Goal: Find specific page/section: Find specific page/section

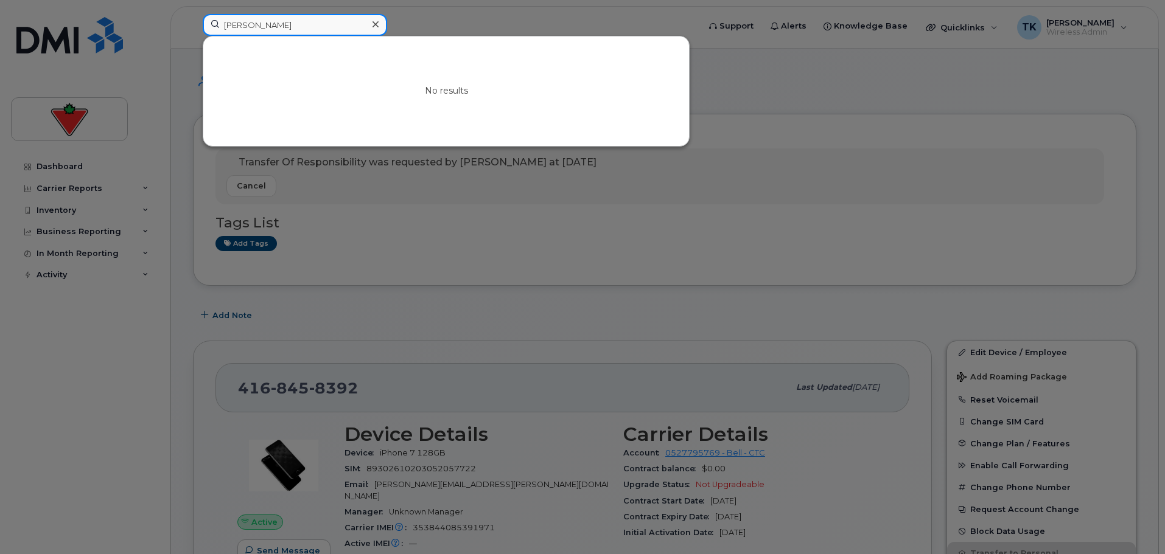
drag, startPoint x: 279, startPoint y: 26, endPoint x: -4, endPoint y: 4, distance: 283.2
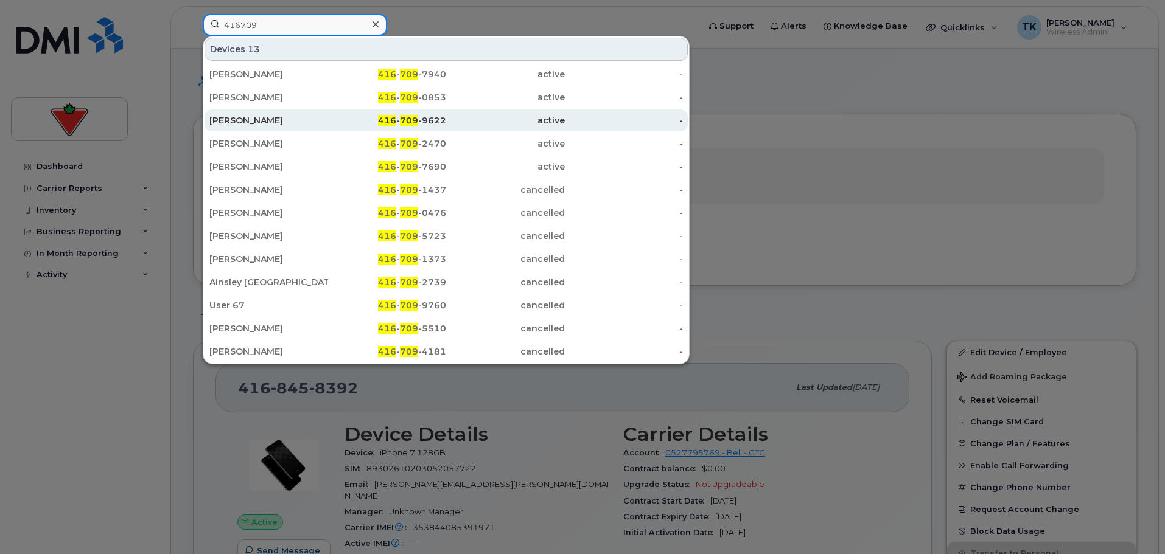
type input "416709"
click at [273, 122] on div "Darryl Milroy" at bounding box center [268, 120] width 119 height 12
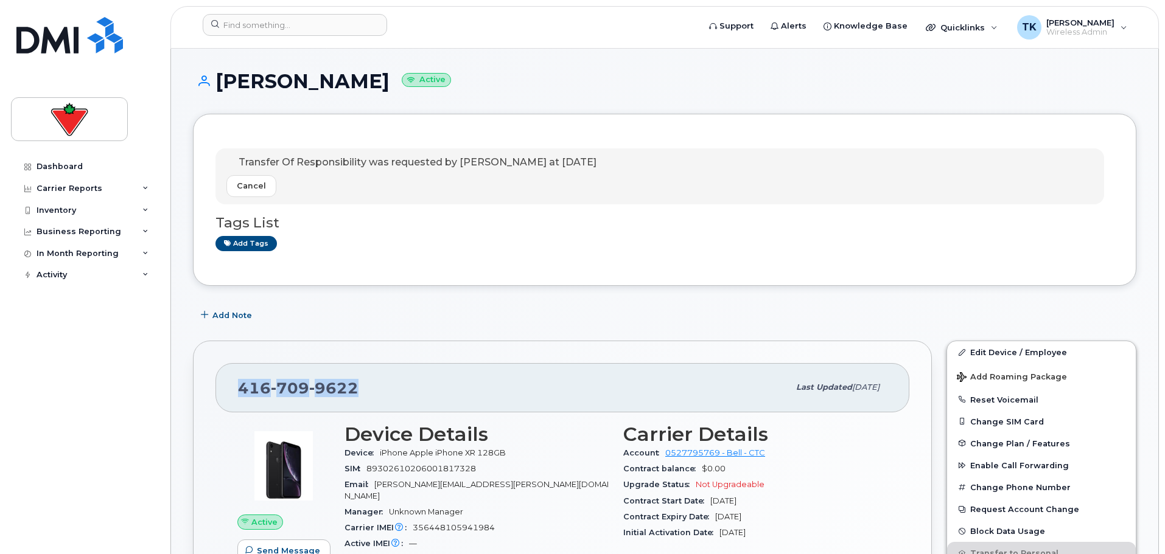
drag, startPoint x: 356, startPoint y: 387, endPoint x: 220, endPoint y: 390, distance: 136.4
click at [220, 390] on div "416 709 9622 Last updated Jul 30, 2025" at bounding box center [562, 387] width 694 height 49
copy span "416 709 9622"
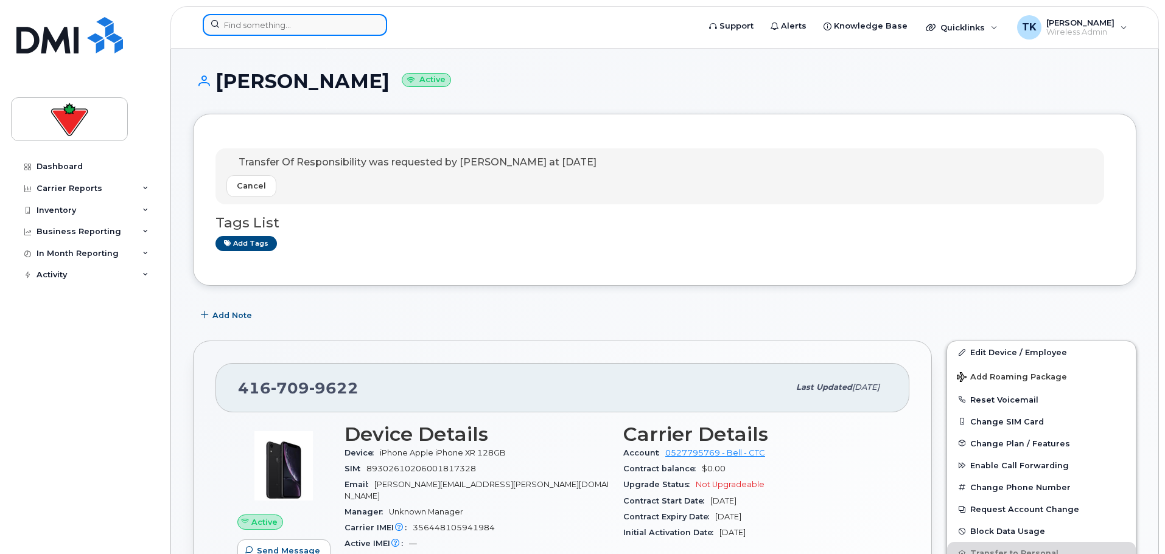
click at [260, 28] on input at bounding box center [295, 25] width 184 height 22
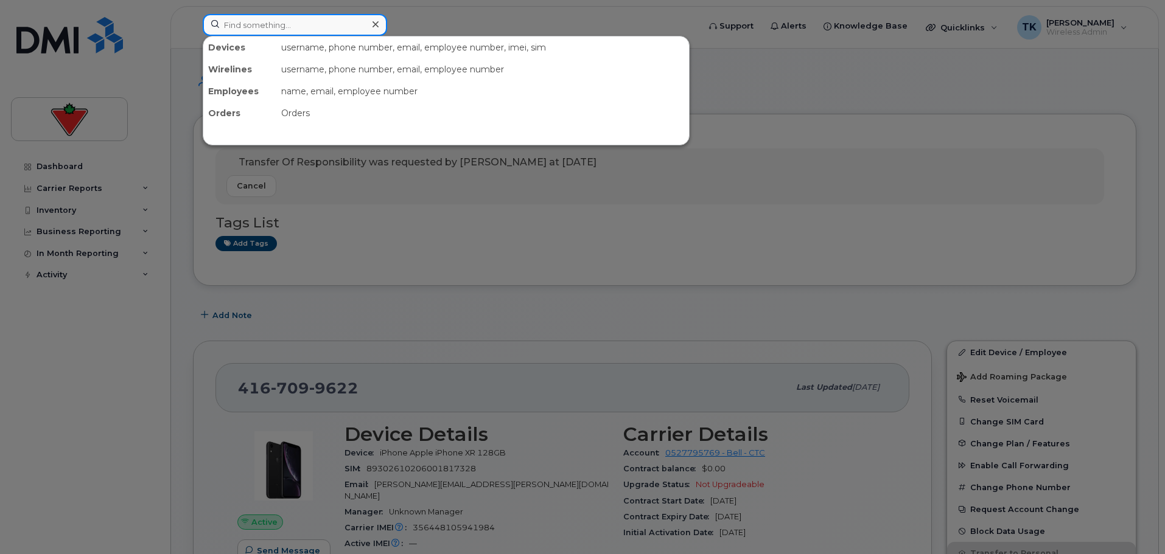
paste input "4167099622"
type input "4167099622"
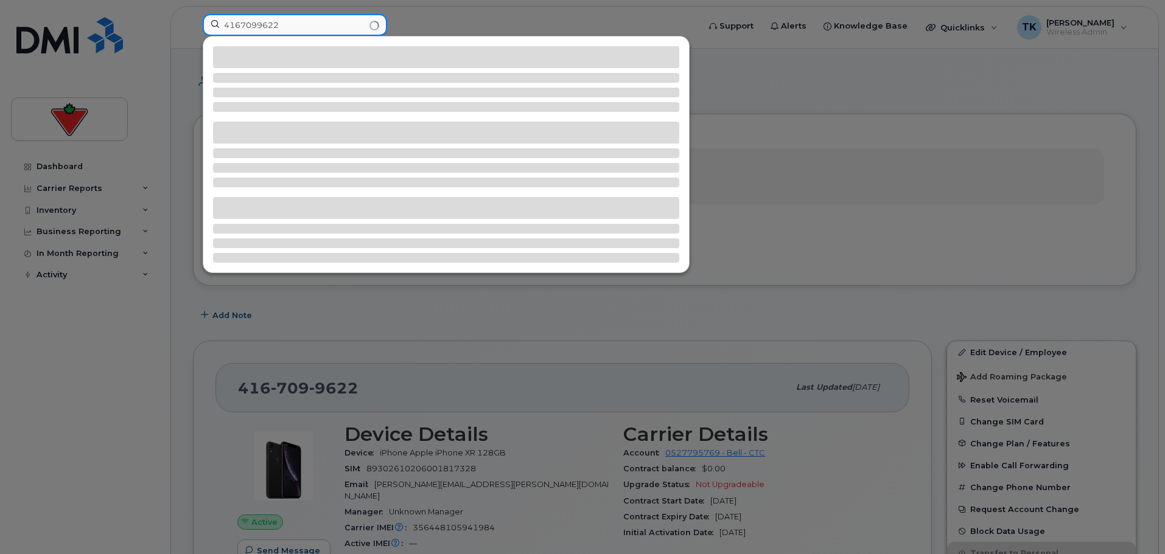
drag, startPoint x: 232, startPoint y: 23, endPoint x: 63, endPoint y: 23, distance: 168.6
click at [193, 23] on div "4167099622" at bounding box center [447, 27] width 508 height 27
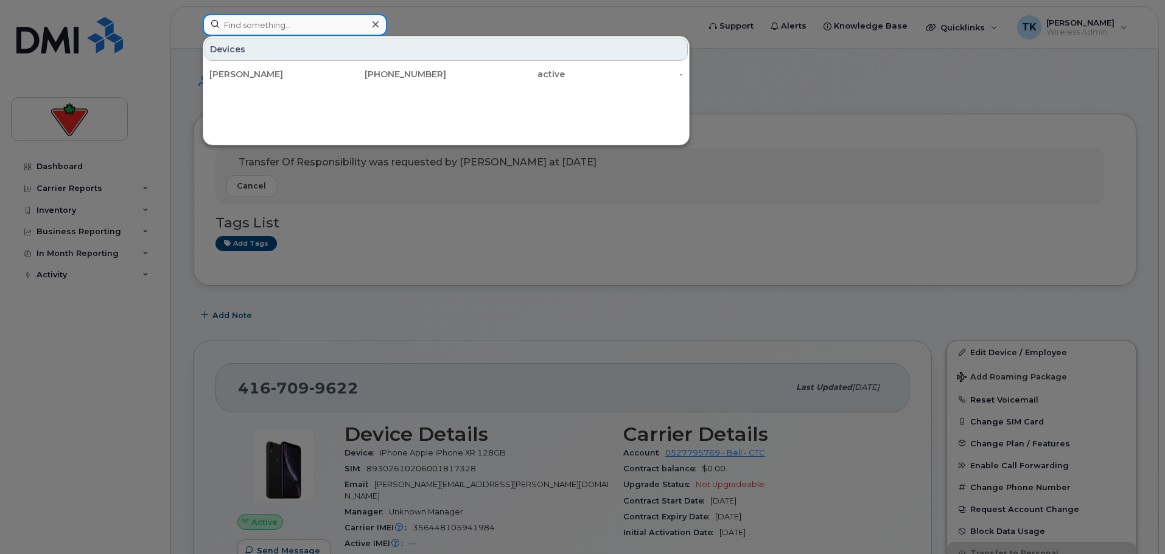
click at [301, 23] on input at bounding box center [295, 25] width 184 height 22
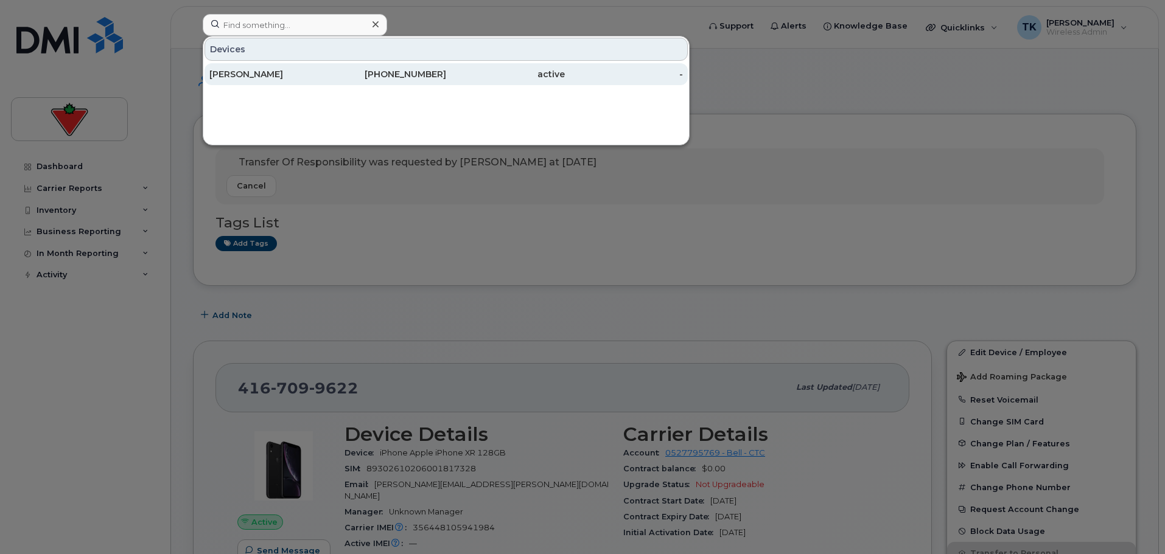
click at [231, 65] on div "Darryl Milroy" at bounding box center [268, 74] width 119 height 22
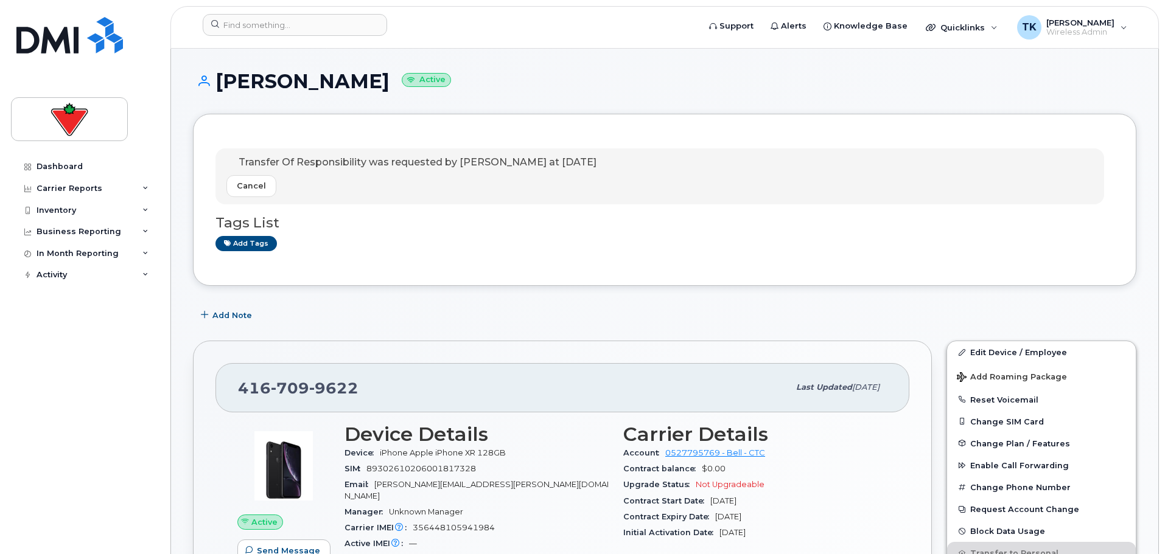
click at [508, 85] on h1 "Darryl Milroy Active" at bounding box center [664, 81] width 943 height 21
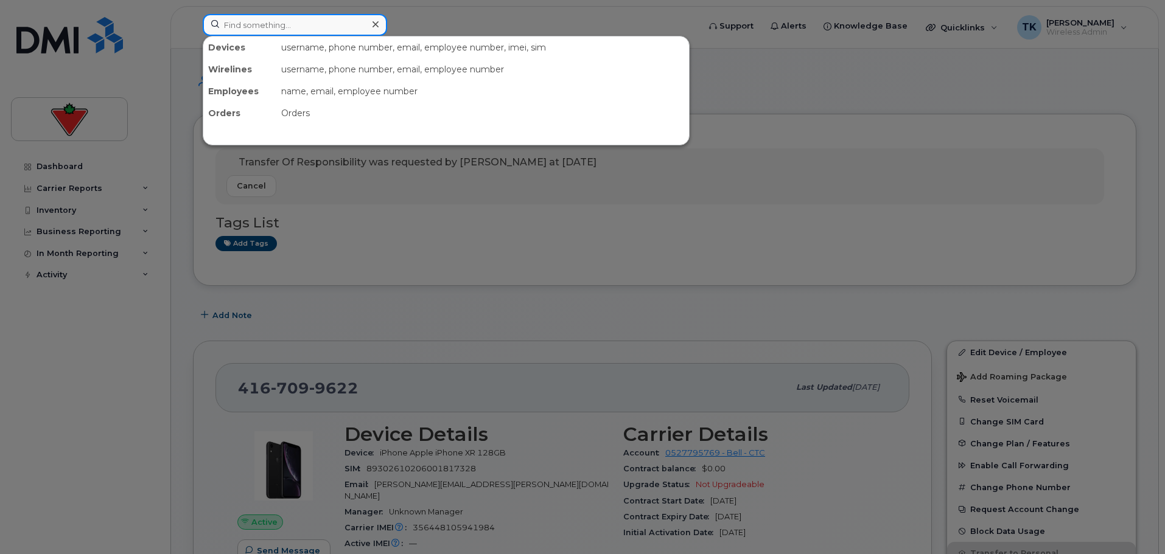
click at [295, 19] on input at bounding box center [295, 25] width 184 height 22
paste input "Yemi Adebisi"
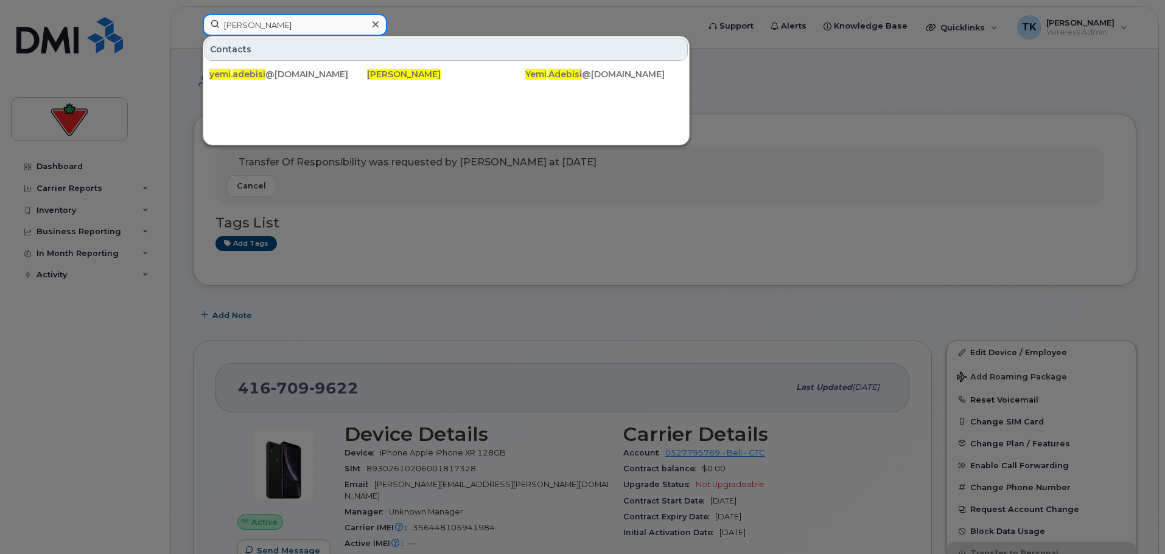
drag, startPoint x: 258, startPoint y: 19, endPoint x: 124, endPoint y: 19, distance: 134.5
click at [193, 19] on div "Yemi Adebisi Contacts yemi . adebisi @cantire.com Yemi Adebisi Yemi . Adebisi @…" at bounding box center [447, 27] width 508 height 27
paste input "Varun Kumar"
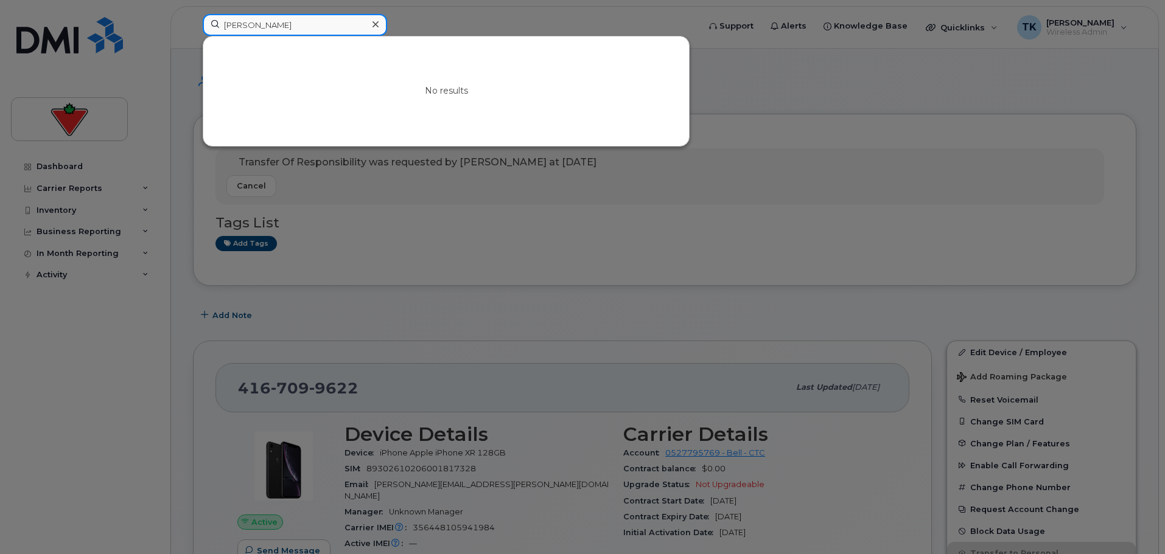
drag, startPoint x: 289, startPoint y: 29, endPoint x: 18, endPoint y: -5, distance: 273.6
paste input "Tom Kemppainen"
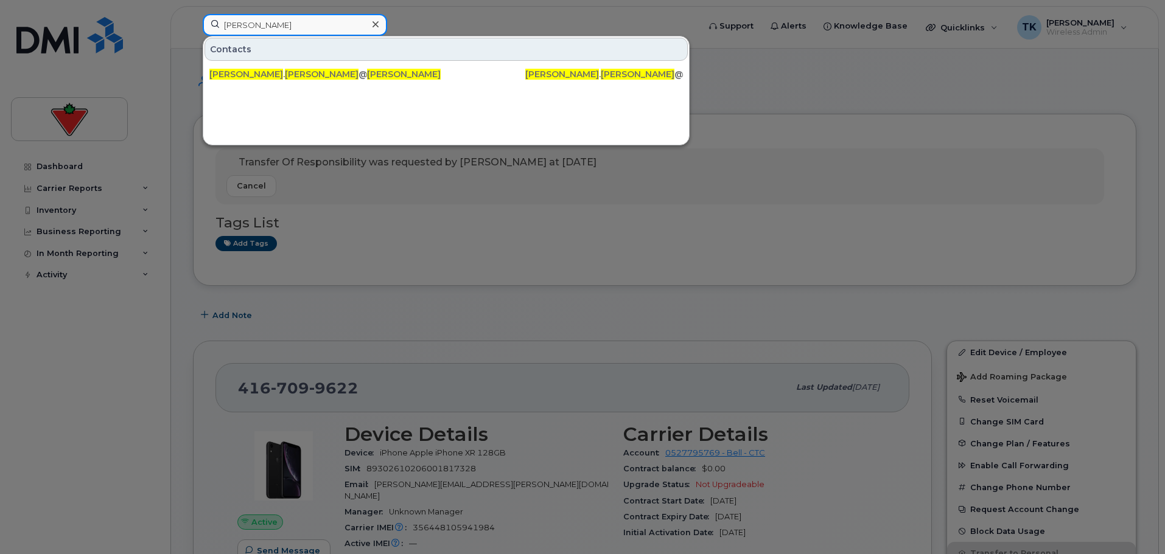
drag, startPoint x: 318, startPoint y: 25, endPoint x: 116, endPoint y: 7, distance: 202.2
click at [193, 14] on div "Tom Kemppainen Contacts tom . kemppainen @cantire.com Tom Kemppainen Tom . Kemp…" at bounding box center [447, 27] width 508 height 27
paste input "hulasika Yoganatha"
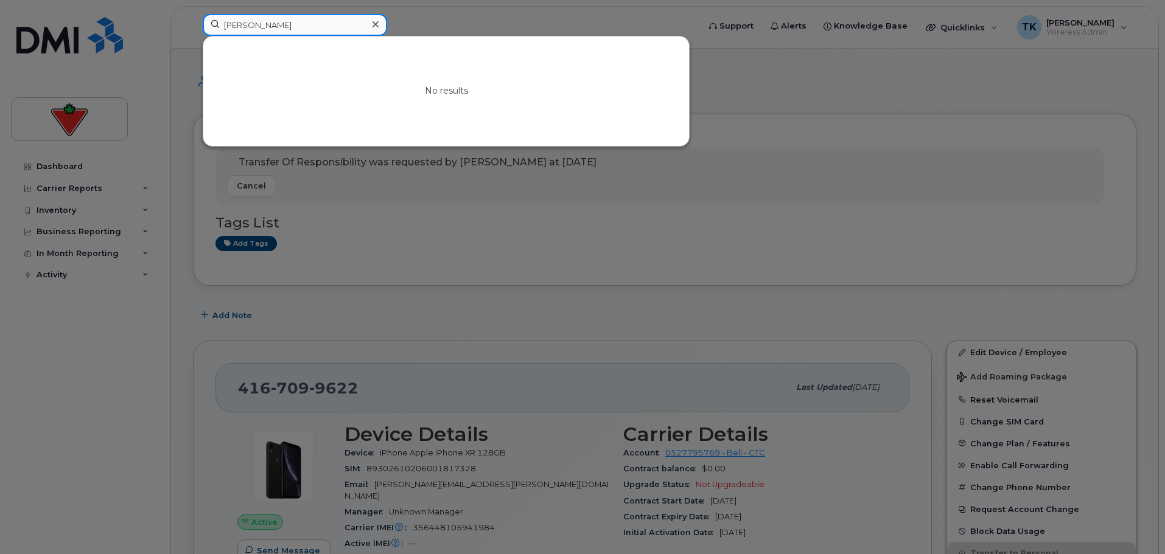
drag, startPoint x: 322, startPoint y: 21, endPoint x: -66, endPoint y: -19, distance: 389.8
paste input "anvir Hass"
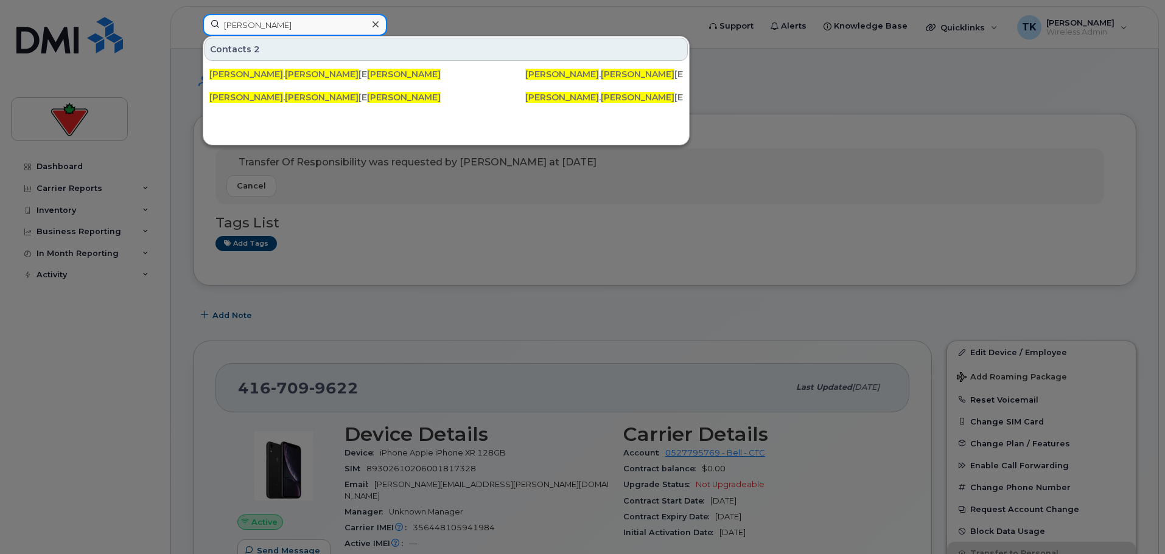
drag, startPoint x: 293, startPoint y: 17, endPoint x: 81, endPoint y: 21, distance: 211.9
click at [193, 22] on div "Tanvir Hassan Contacts 2 tanvir . hassan 01@cantire.com Tanvir Hassan Tanvir . …" at bounding box center [447, 27] width 508 height 27
paste input "Sukhmanpreet Kaur"
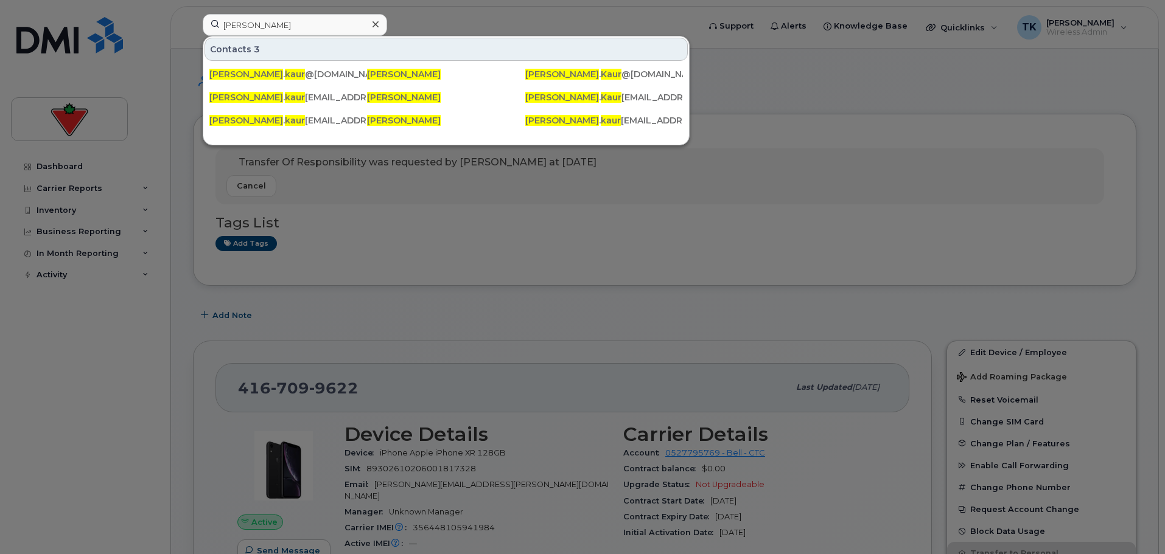
drag, startPoint x: 366, startPoint y: 24, endPoint x: -75, endPoint y: 24, distance: 441.3
click at [326, 23] on input "Sukhmanpreet Kaur" at bounding box center [295, 25] width 184 height 22
click at [318, 23] on input "Sukhmanpreet Kaur" at bounding box center [295, 25] width 184 height 22
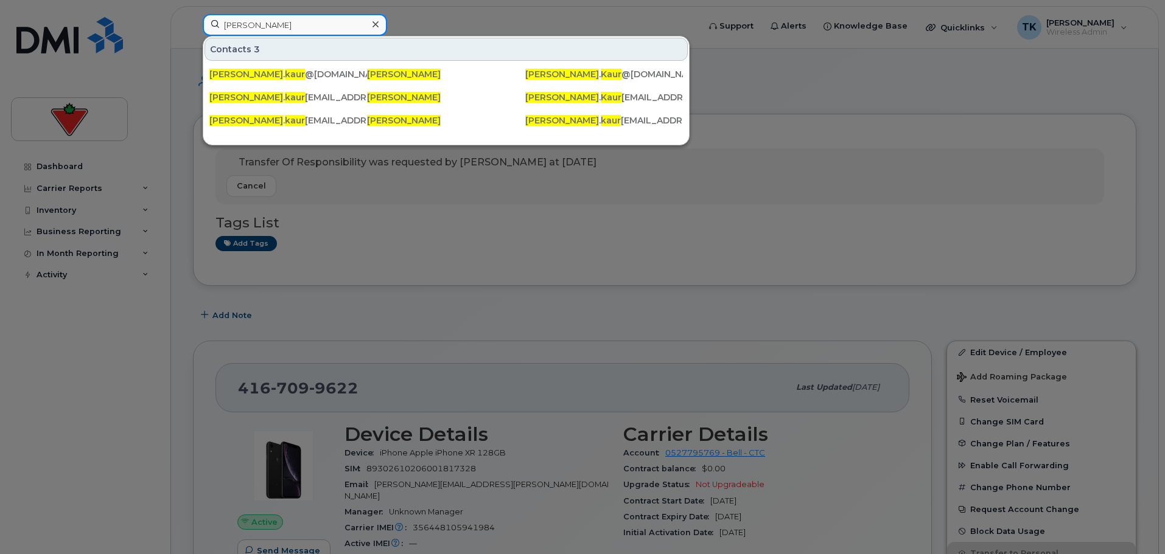
click at [318, 23] on input "Sukhmanpreet Kaur" at bounding box center [295, 25] width 184 height 22
paste input "bhjot Singh"
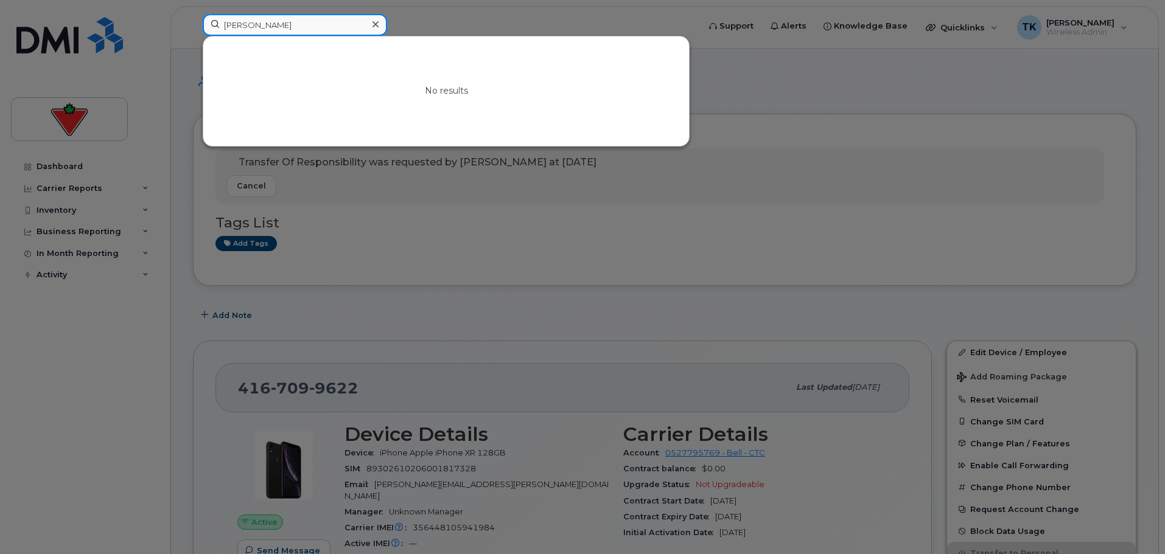
drag, startPoint x: 259, startPoint y: 19, endPoint x: 125, endPoint y: 19, distance: 133.3
click at [193, 19] on div "Subhjot Singh No results" at bounding box center [447, 27] width 508 height 27
paste input "Ruksana Ruksana"
drag, startPoint x: 343, startPoint y: 19, endPoint x: 323, endPoint y: 23, distance: 21.1
click at [343, 18] on input "Ruksana Ruksana" at bounding box center [295, 25] width 184 height 22
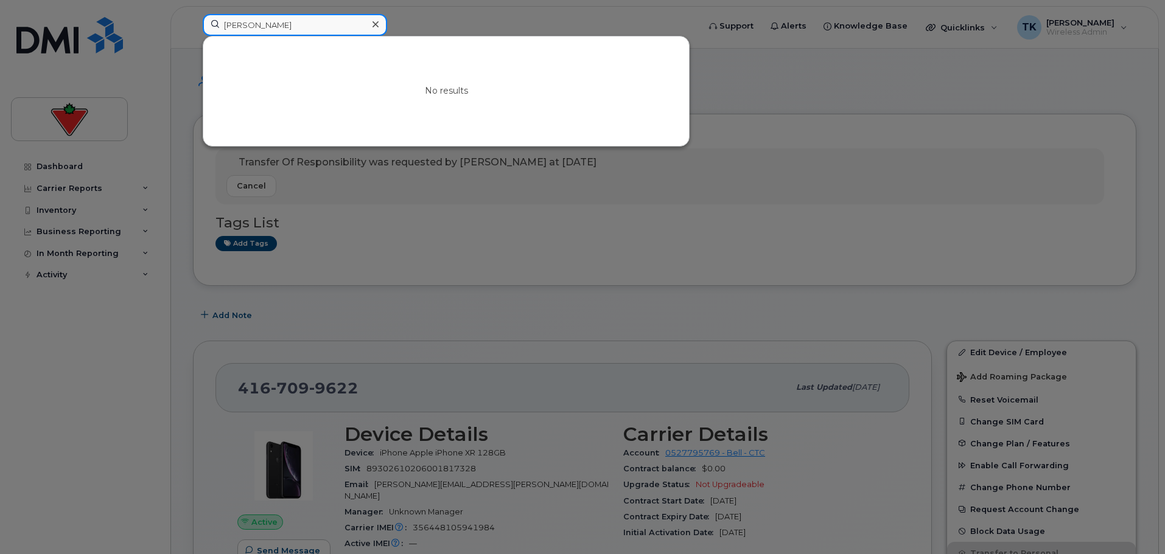
drag, startPoint x: 313, startPoint y: 29, endPoint x: 34, endPoint y: -9, distance: 281.9
paste input "Sofia Malatest"
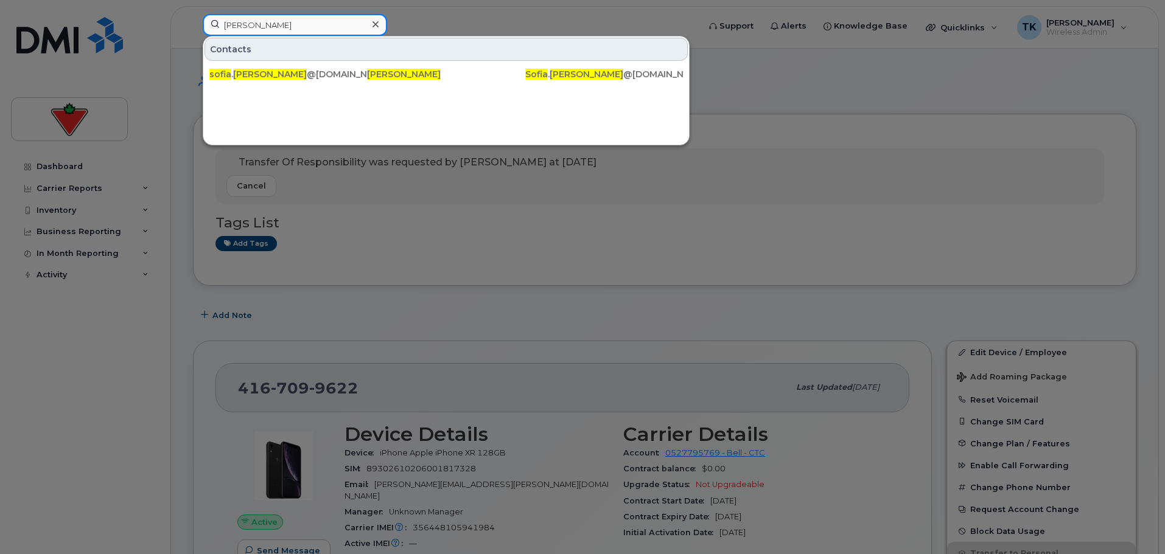
drag, startPoint x: 190, startPoint y: 27, endPoint x: 69, endPoint y: 24, distance: 121.2
click at [193, 25] on div "Sofia Malatesta Contacts sofia . malatesta @ctfs.com Sofia Malatesta Sofia . Ma…" at bounding box center [447, 27] width 508 height 27
paste input "imranjeet Kaur"
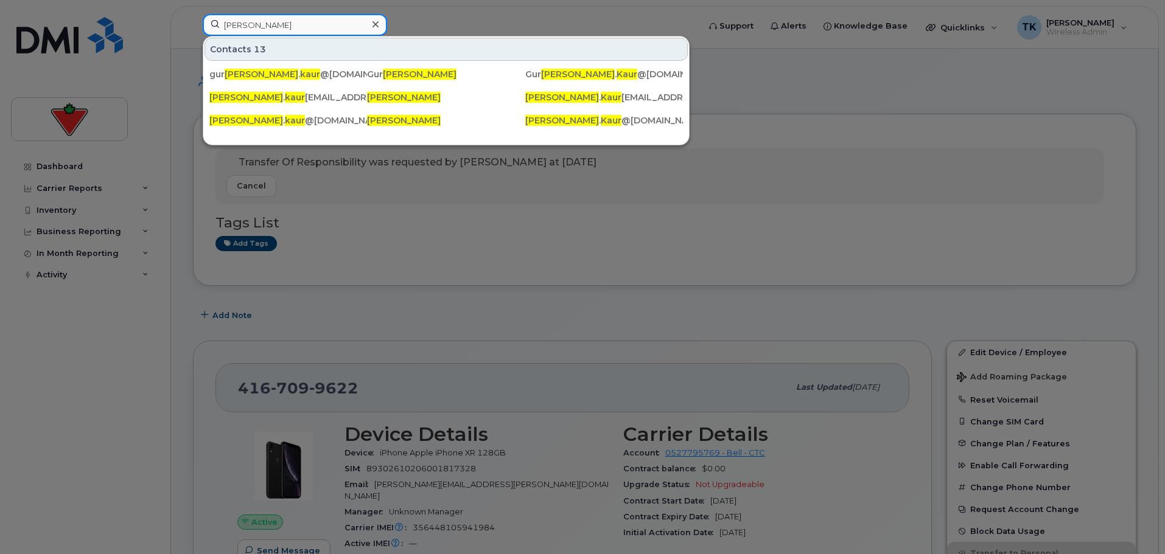
drag, startPoint x: 304, startPoint y: 27, endPoint x: 2, endPoint y: 4, distance: 303.4
click at [193, 14] on div "Simranjeet Kaur Contacts 13 gur simranjeet . kaur @cantire.com Gur simranjeet K…" at bounding box center [447, 27] width 508 height 27
paste input "hreyas Subramanian"
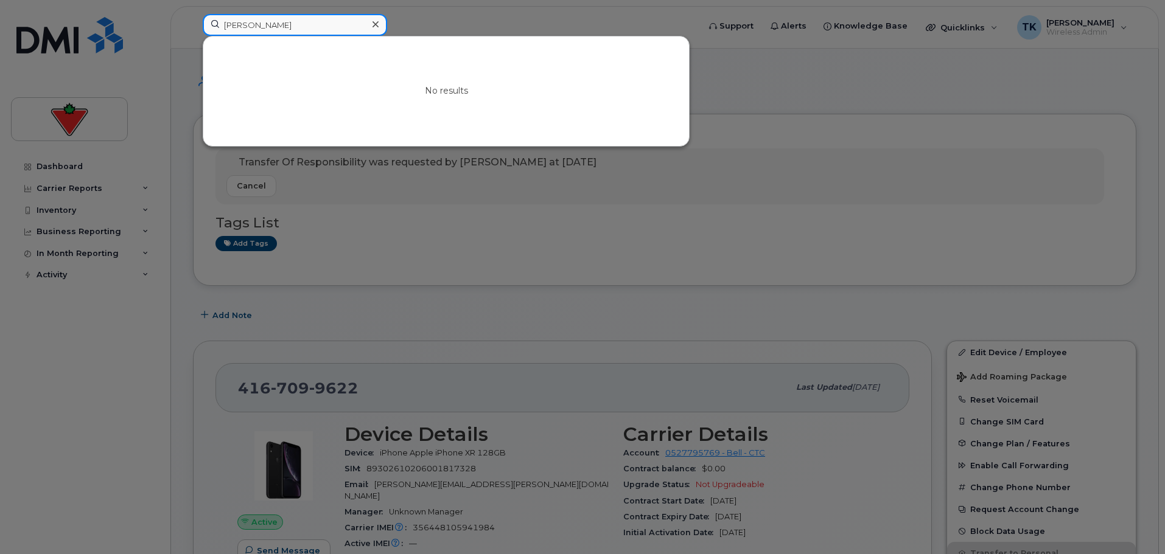
drag, startPoint x: 338, startPoint y: 29, endPoint x: -83, endPoint y: 5, distance: 421.9
paste input "ivani Shivani"
drag, startPoint x: 289, startPoint y: 24, endPoint x: 47, endPoint y: 23, distance: 242.2
click at [193, 23] on div "Shivani Shivani No results" at bounding box center [447, 27] width 508 height 27
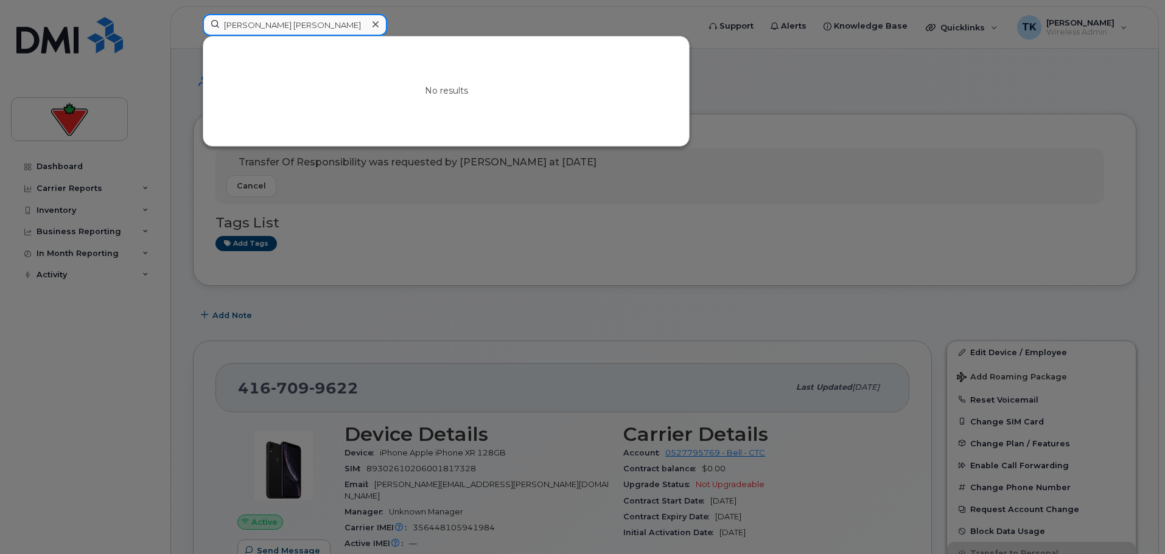
paste input "arthak Dhawan"
drag, startPoint x: 309, startPoint y: 23, endPoint x: 89, endPoint y: 21, distance: 219.1
click at [193, 25] on div "Sarthak Dhawan No results" at bounding box center [447, 27] width 508 height 27
paste input "hiba Singh"
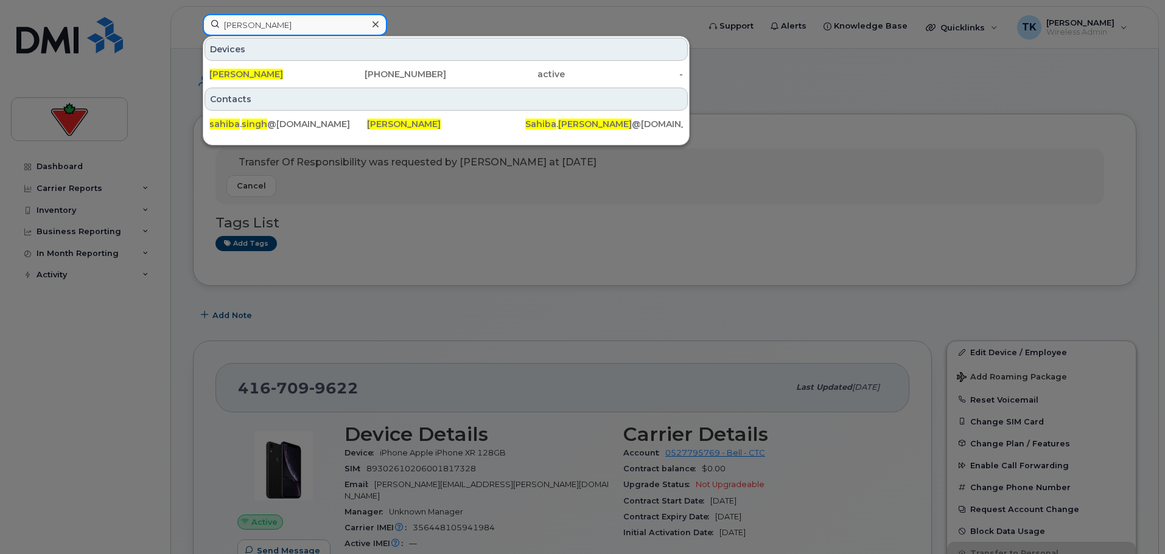
drag, startPoint x: 306, startPoint y: 30, endPoint x: 150, endPoint y: 29, distance: 155.8
click at [193, 29] on div "Sahiba Singh Devices Sahiba Singh 416-606-5938 active - Contacts sahiba . singh…" at bounding box center [447, 27] width 508 height 27
paste input "Partap Sing"
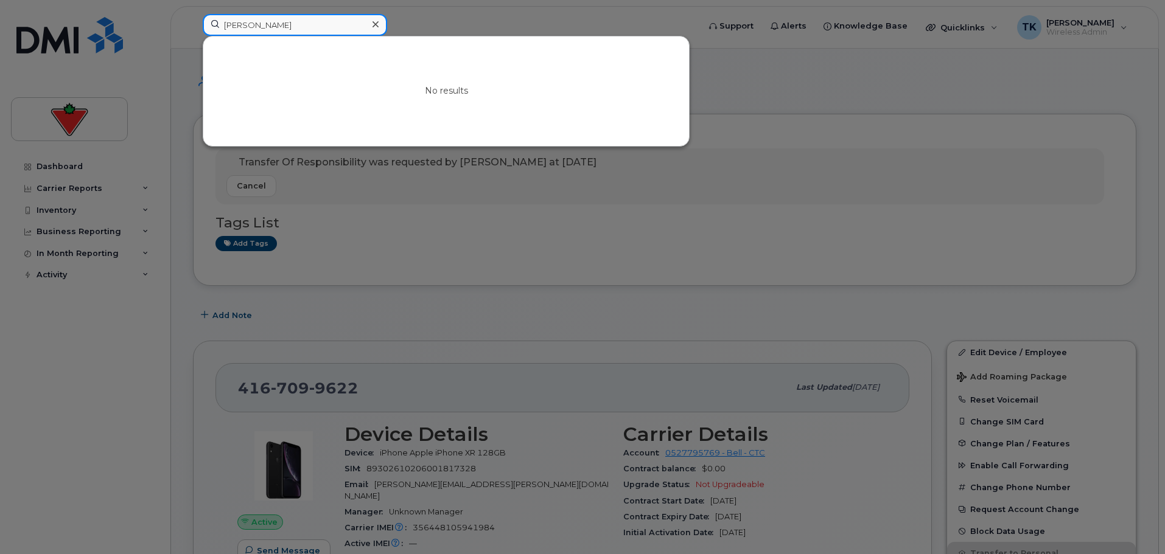
drag, startPoint x: 317, startPoint y: 23, endPoint x: 89, endPoint y: 23, distance: 228.2
click at [193, 23] on div "Sahib Partap Singh No results" at bounding box center [447, 27] width 508 height 27
paste input "muel Jeong"
drag, startPoint x: 319, startPoint y: 19, endPoint x: 135, endPoint y: 23, distance: 184.4
click at [193, 21] on div "Samuel Jeong No results" at bounding box center [447, 27] width 508 height 27
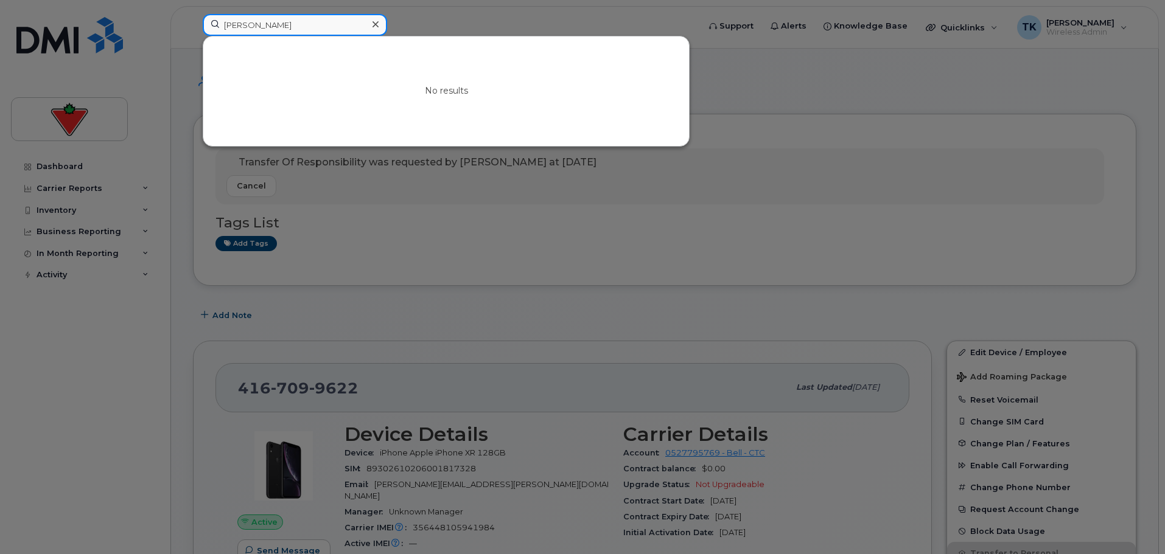
paste input "Rupinder Verma"
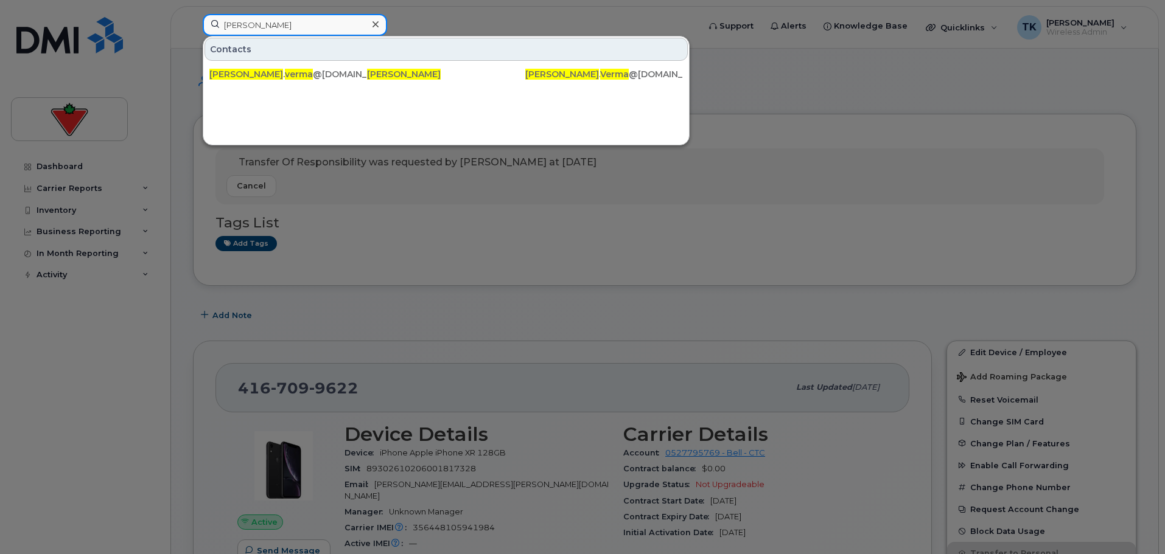
drag, startPoint x: 310, startPoint y: 24, endPoint x: 89, endPoint y: 24, distance: 220.3
click at [193, 24] on div "Rupinder Verma Contacts rupinder . verma @cantire.com Rupinder Verma Rupinder .…" at bounding box center [447, 27] width 508 height 27
drag, startPoint x: 323, startPoint y: 27, endPoint x: 1, endPoint y: 7, distance: 323.2
click at [193, 14] on div "Rupinder Verma Contacts rupinder . verma @cantire.com Rupinder Verma Rupinder .…" at bounding box center [447, 27] width 508 height 27
paste input "Nouaman Dehmani"
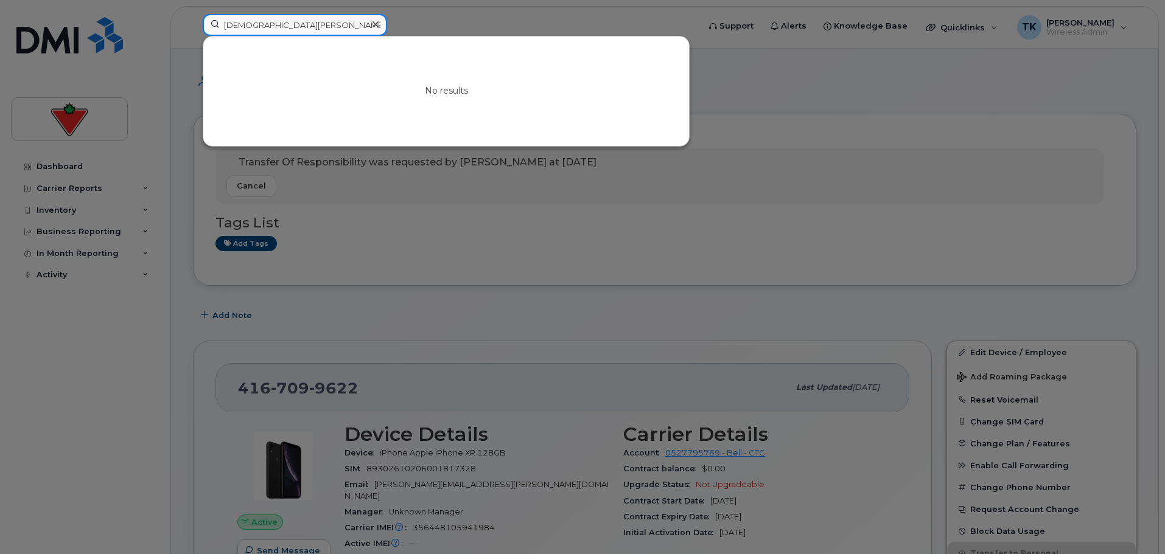
drag, startPoint x: 282, startPoint y: 22, endPoint x: 68, endPoint y: 16, distance: 214.3
click at [193, 18] on div "Nouaman Dehmani No results" at bounding box center [447, 27] width 508 height 27
paste input "Rupinder Verma"
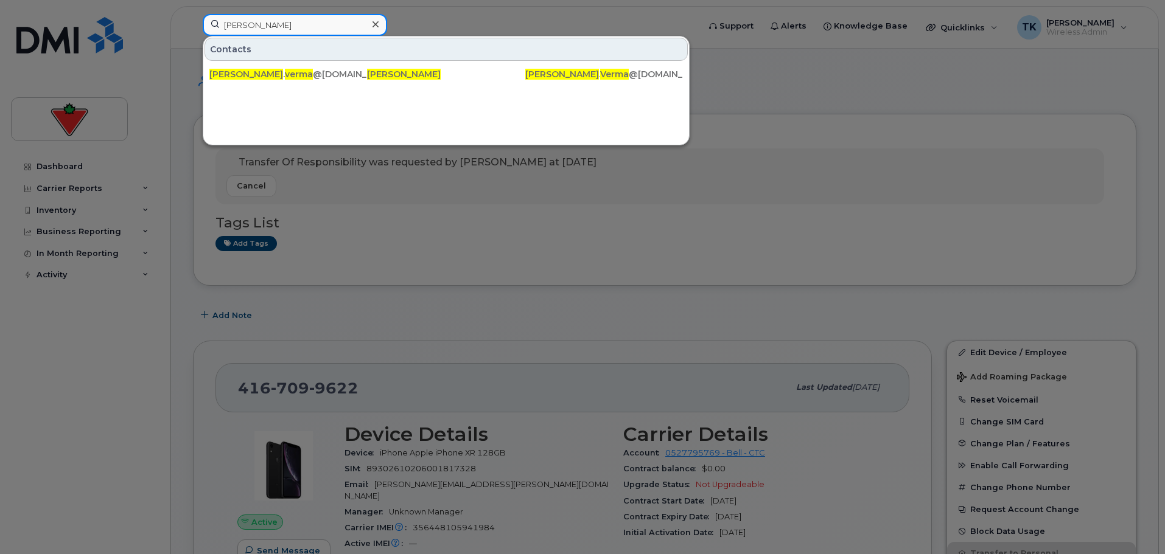
drag, startPoint x: 312, startPoint y: 28, endPoint x: 117, endPoint y: 24, distance: 194.8
click at [193, 25] on div "Rupinder Verma Contacts rupinder . verma @cantire.com Rupinder Verma Rupinder .…" at bounding box center [447, 27] width 508 height 27
paste input "Noorina Hakimi"
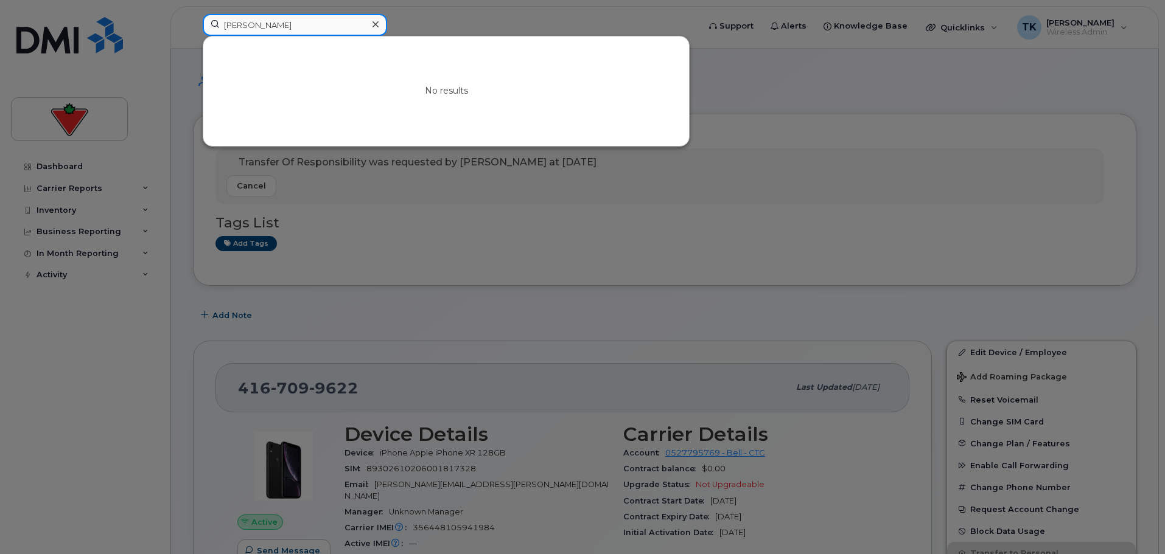
drag, startPoint x: 306, startPoint y: 14, endPoint x: 297, endPoint y: 19, distance: 9.8
click at [297, 19] on input "Noorina Hakimi" at bounding box center [295, 25] width 184 height 22
drag, startPoint x: 310, startPoint y: 21, endPoint x: 63, endPoint y: 15, distance: 246.6
click at [193, 15] on div "Noorina Hakimi No results" at bounding box center [447, 27] width 508 height 27
paste input "Randeep Kaur"
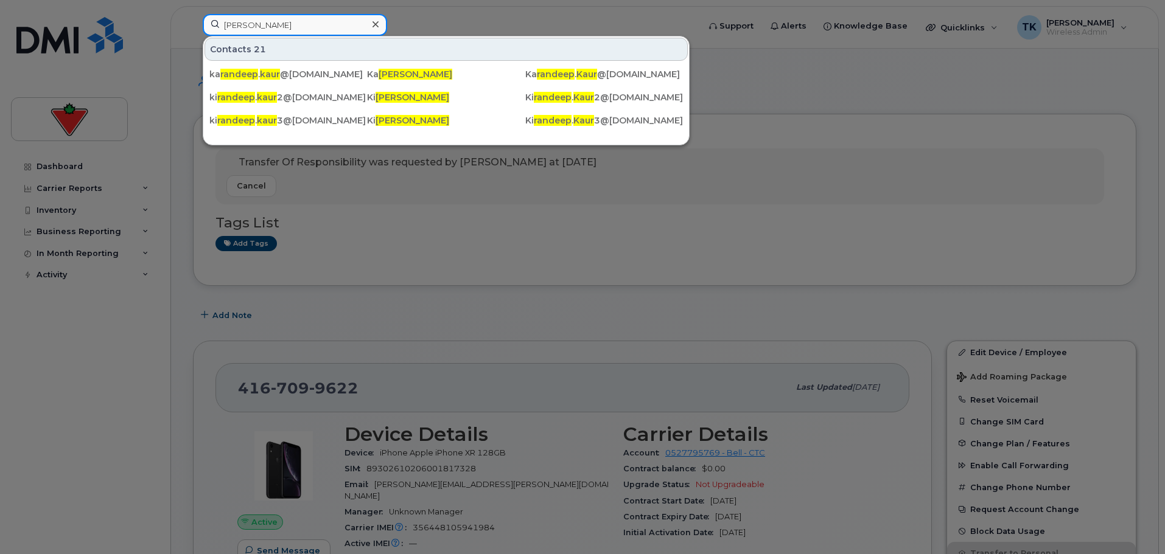
drag, startPoint x: 257, startPoint y: 31, endPoint x: 89, endPoint y: 31, distance: 168.0
click at [193, 31] on div "Randeep Kaur Contacts 21 ka randeep . kaur @marks.ca Ka randeep Kaur Ka randeep…" at bounding box center [447, 27] width 508 height 27
paste input "ichard Manton"
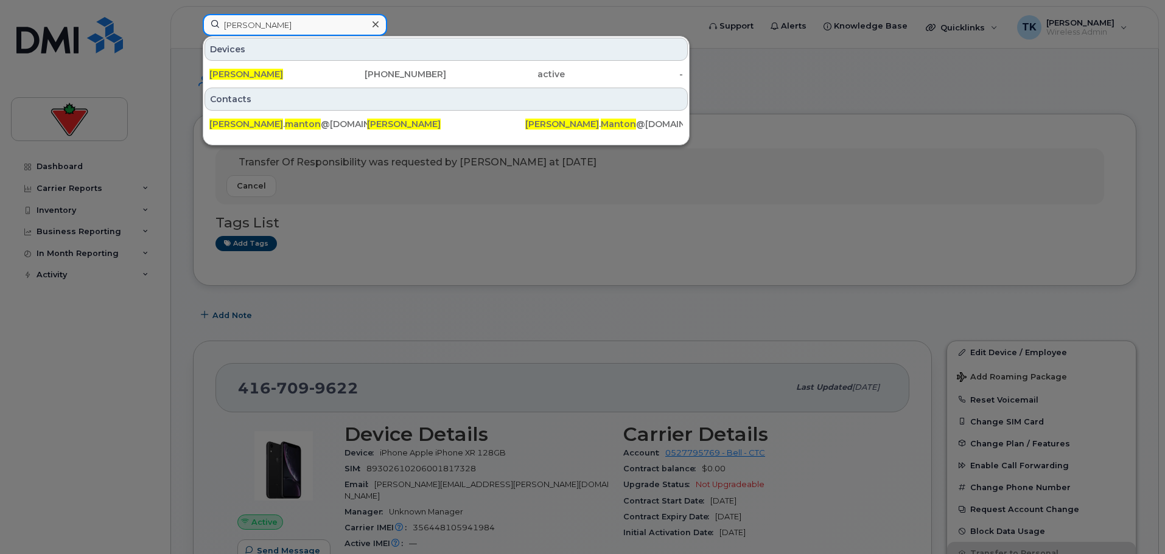
drag, startPoint x: 335, startPoint y: 29, endPoint x: 93, endPoint y: 7, distance: 243.2
click at [193, 15] on div "Richard Manton Devices Richard Manton 403-973-9325 active - Contacts richard . …" at bounding box center [447, 27] width 508 height 27
paste input "amanpreet Singh"
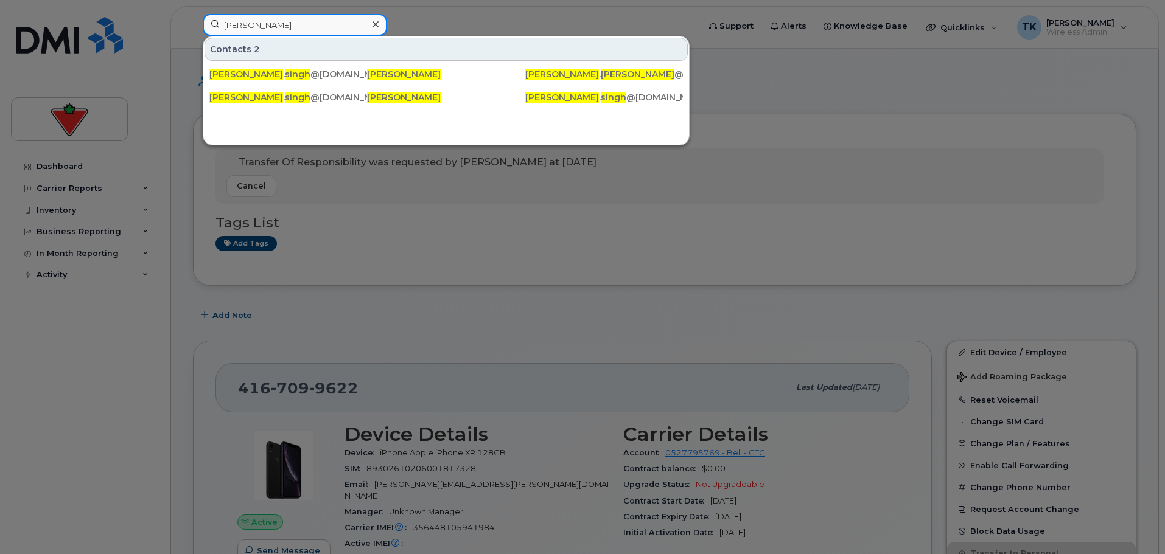
drag, startPoint x: 327, startPoint y: 30, endPoint x: 115, endPoint y: 16, distance: 212.3
click at [193, 17] on div "Ramanpreet Singh Contacts 2 ramanpreet . singh @cantire.com Ramanpreet Singh Ra…" at bounding box center [447, 27] width 508 height 27
paste input "Navjeet Kaur"
drag, startPoint x: 285, startPoint y: 23, endPoint x: 87, endPoint y: -2, distance: 199.5
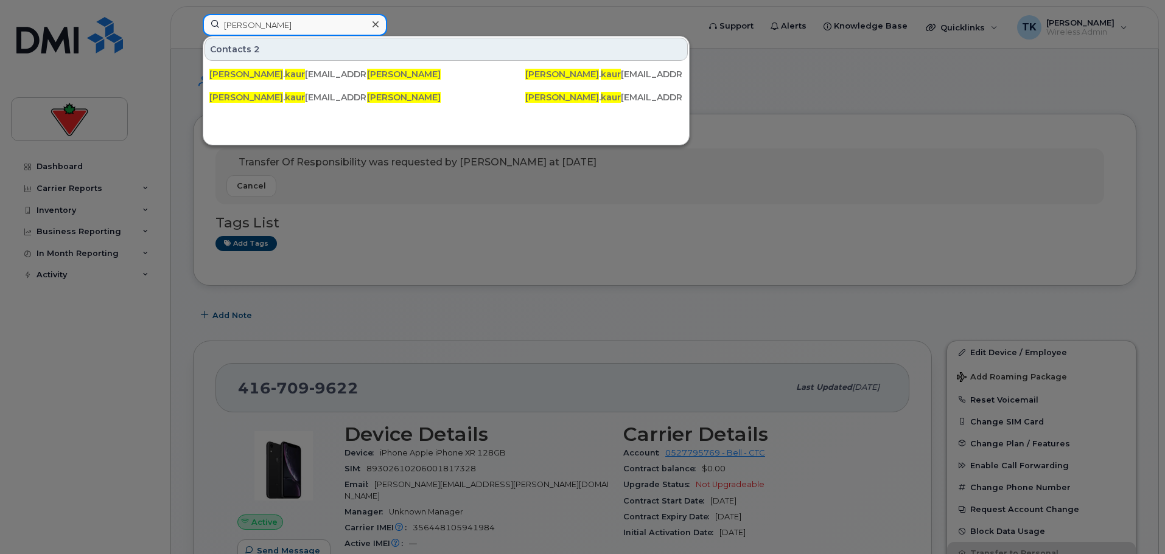
paste input "Ritika Garg"
drag, startPoint x: 287, startPoint y: 27, endPoint x: 47, endPoint y: 27, distance: 239.8
click at [193, 27] on div "Ritika Garg Contacts ritika . garg @cantire.com Ritika Garg Ritika . Garg @cant…" at bounding box center [447, 27] width 508 height 27
paste input "amanpreet Singh"
drag, startPoint x: 318, startPoint y: 23, endPoint x: 47, endPoint y: 27, distance: 271.5
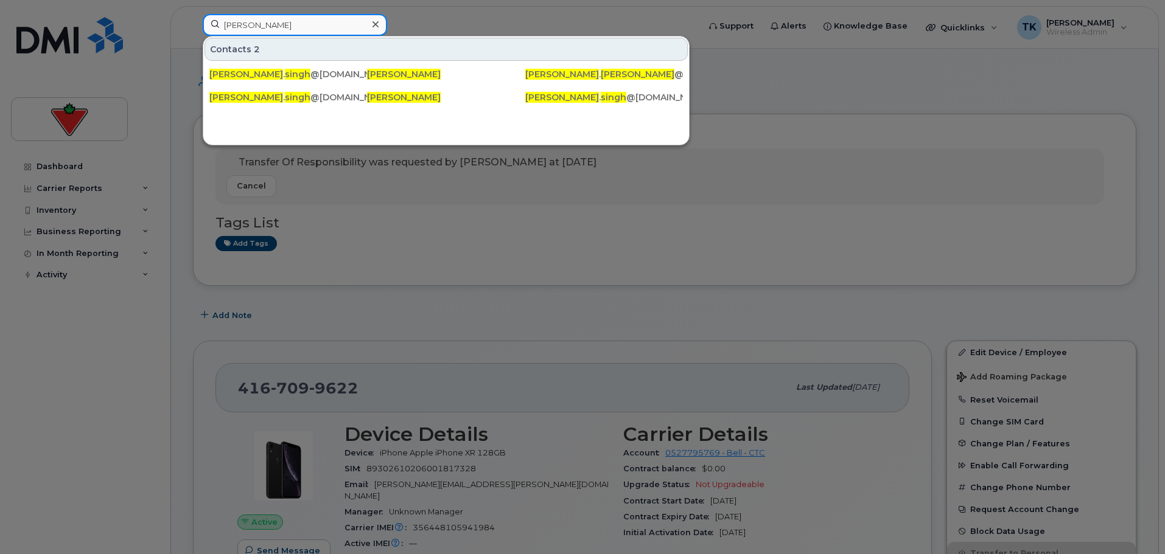
click at [193, 28] on div "Ramanpreet Singh Contacts 2 ramanpreet . singh @cantire.com Ramanpreet Singh Ra…" at bounding box center [447, 27] width 508 height 27
paste input "PRABHJOT SINGH"
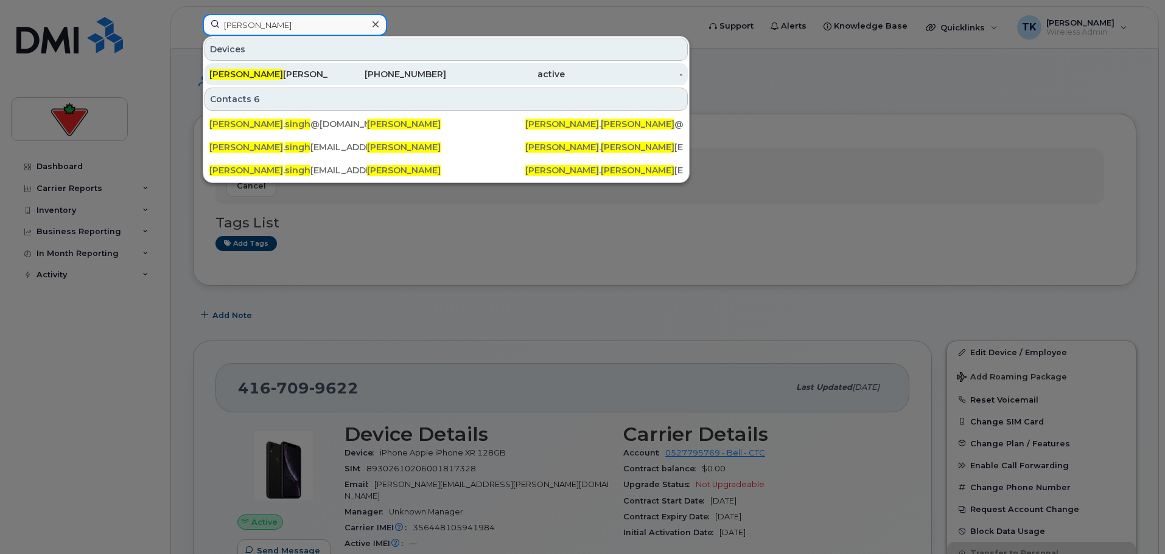
type input "PRABHJOT SINGH"
click at [237, 70] on span "Prabhjot Singh" at bounding box center [246, 74] width 74 height 11
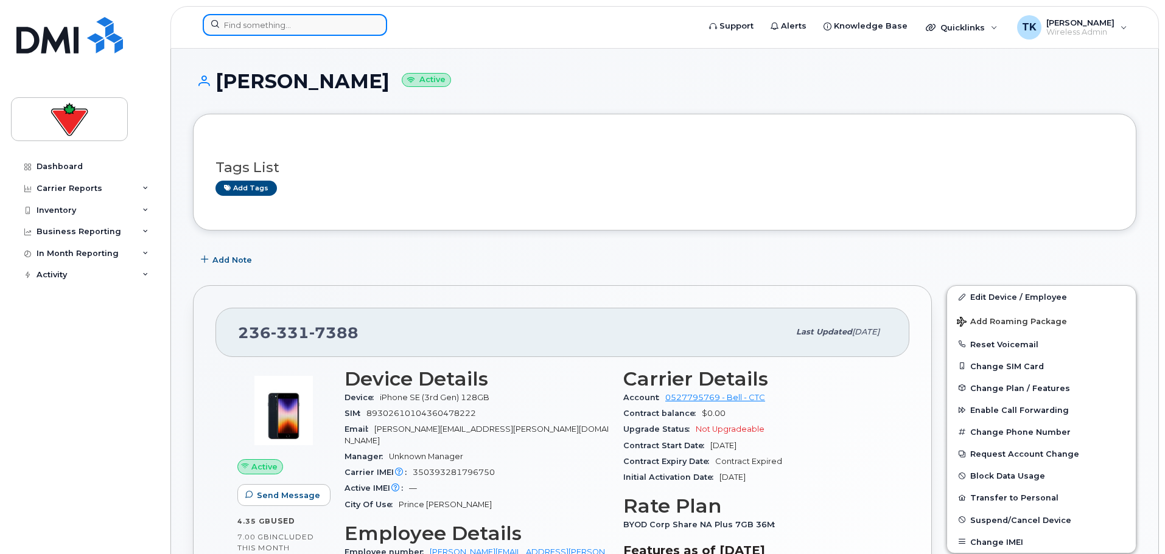
click at [302, 27] on input at bounding box center [295, 25] width 184 height 22
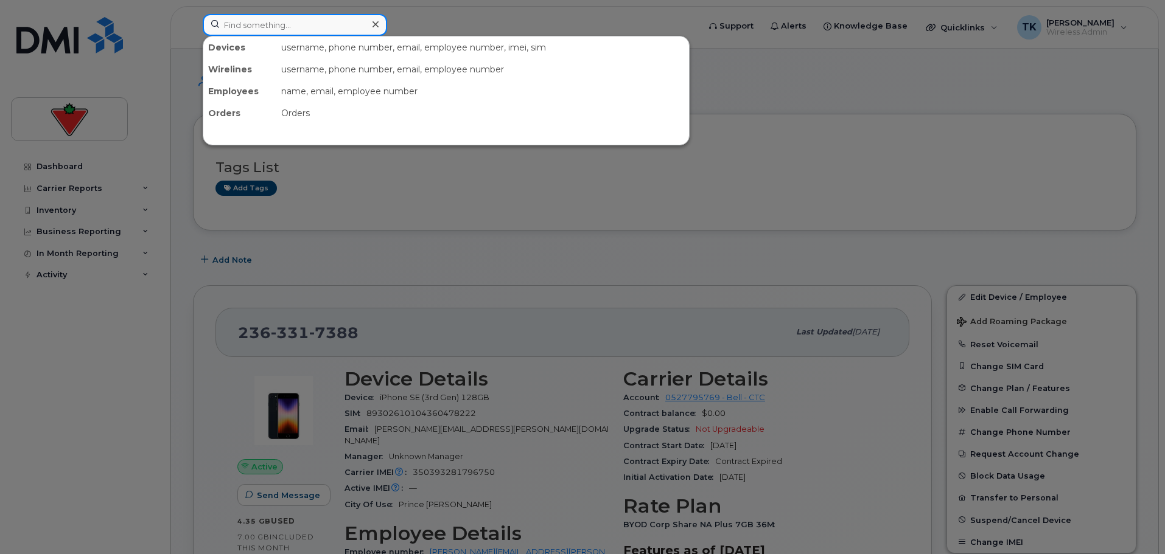
paste input "Ramanpreet Kaur"
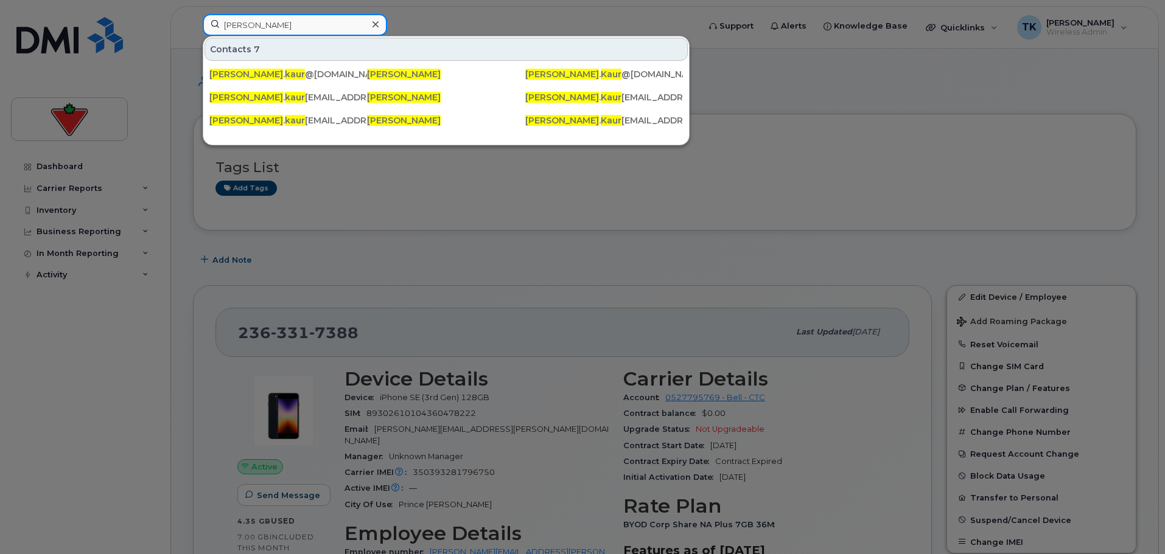
drag, startPoint x: 326, startPoint y: 31, endPoint x: 44, endPoint y: 23, distance: 281.9
click at [193, 23] on div "Ramanpreet Kaur Contacts 7 ramanpreet . kaur @ctfs.com Ramanpreet Kaur Ramanpre…" at bounding box center [447, 27] width 508 height 27
paste input "M"
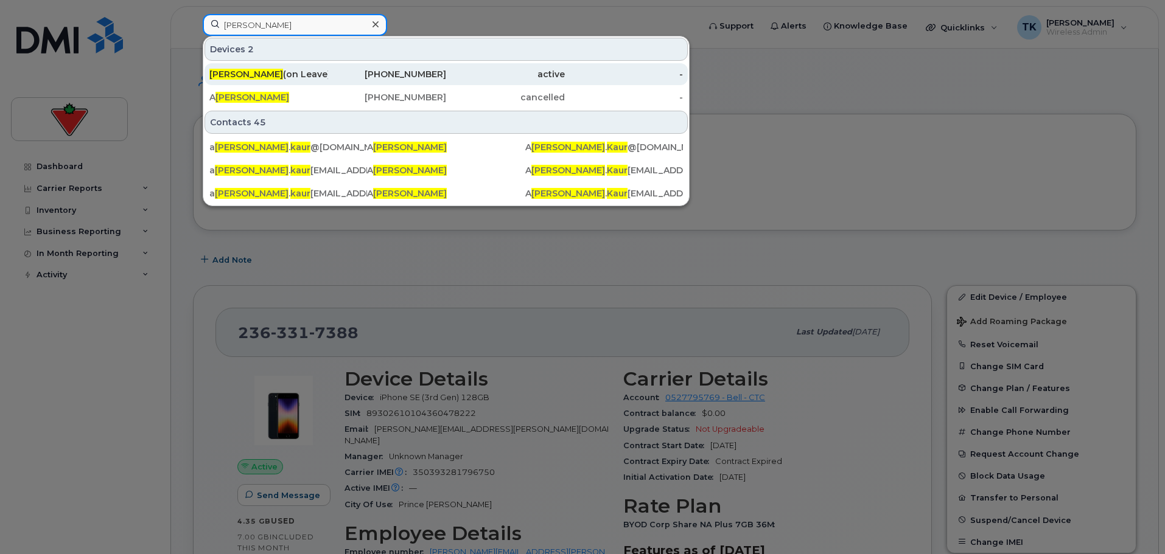
type input "Manpreet Kaur"
click at [268, 69] on span "Manpreet Kaur" at bounding box center [246, 74] width 74 height 11
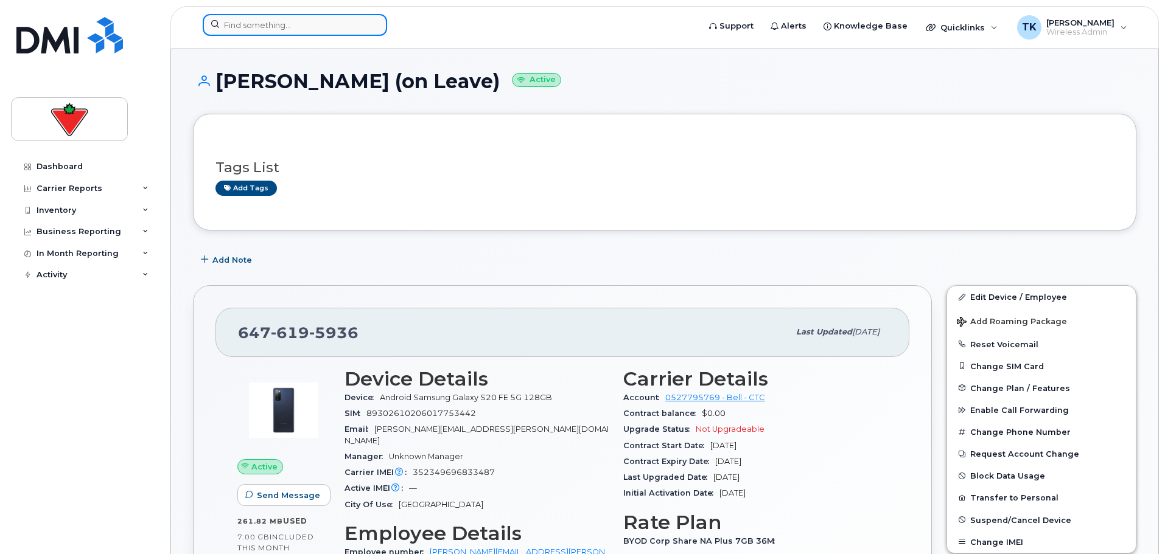
click at [319, 27] on input at bounding box center [295, 25] width 184 height 22
paste input "[PERSON_NAME]"
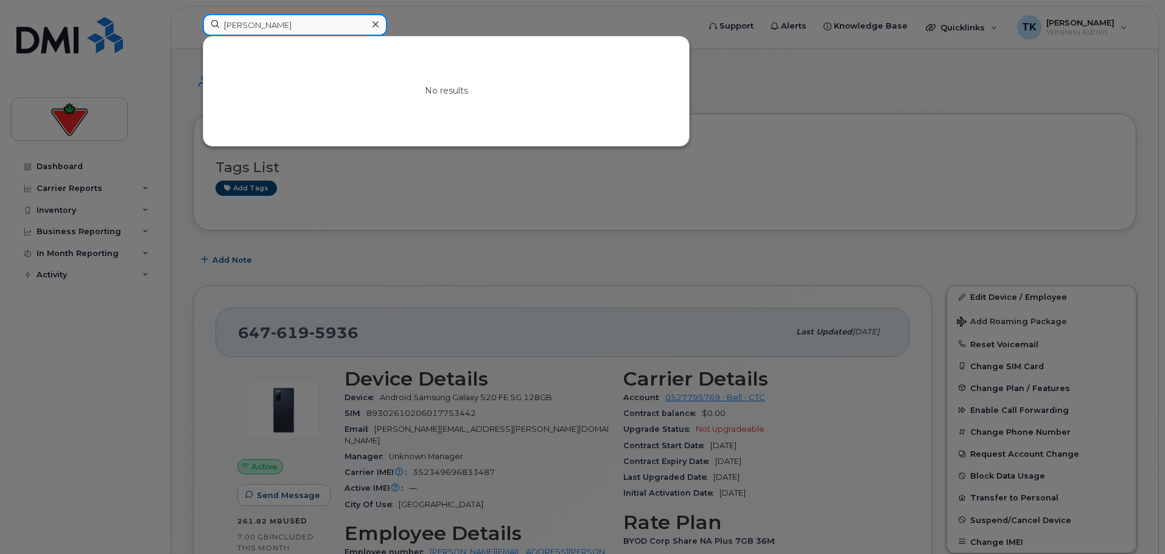
drag, startPoint x: 320, startPoint y: 22, endPoint x: 79, endPoint y: -1, distance: 241.5
paste input "Navalpreet Singh"
drag, startPoint x: 182, startPoint y: 24, endPoint x: 43, endPoint y: 7, distance: 139.8
click at [193, 14] on div "Navalpreet Singh No results" at bounding box center [447, 27] width 508 height 27
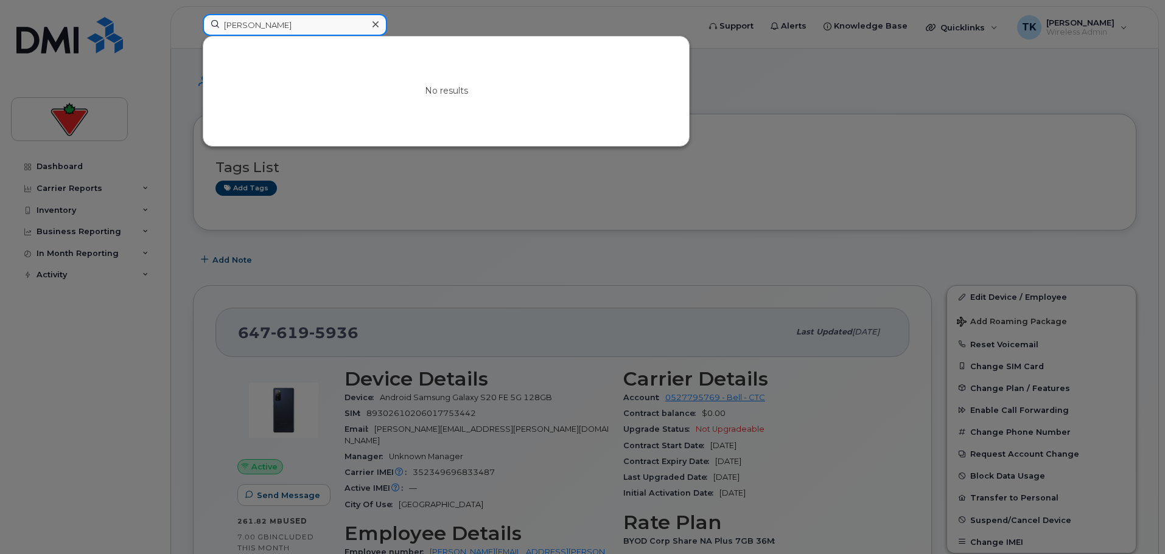
paste input "Madeline Chimienti"
drag, startPoint x: 262, startPoint y: 26, endPoint x: 35, endPoint y: 23, distance: 227.1
click at [193, 24] on div "Madeline Chimienti No results" at bounding box center [447, 27] width 508 height 27
paste input "ninder Kaur"
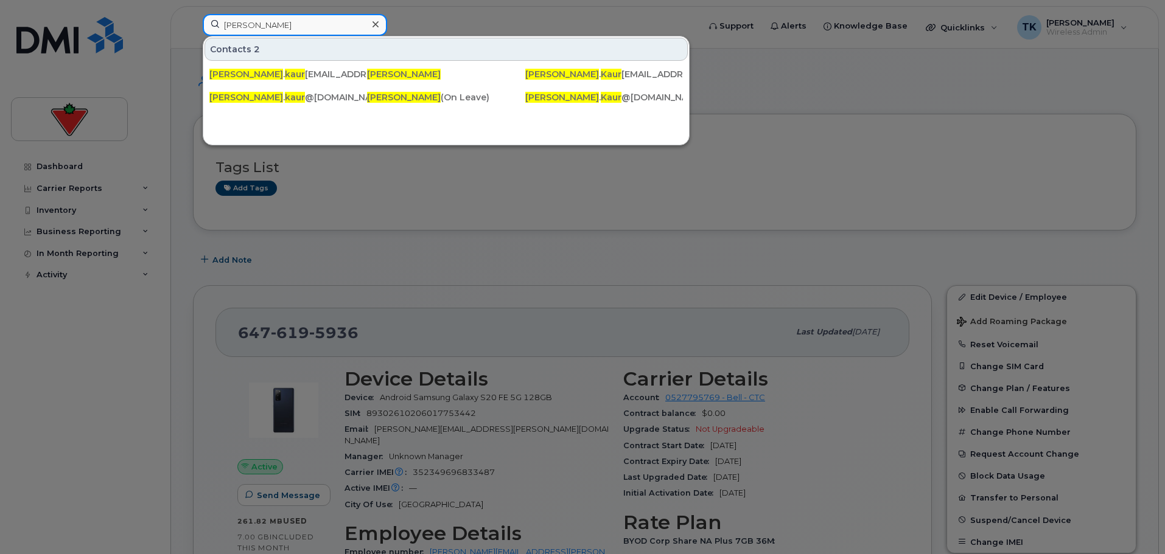
drag, startPoint x: 287, startPoint y: 29, endPoint x: 72, endPoint y: 18, distance: 215.8
click at [193, 23] on div "Maninder Kaur Contacts 2 maninder . kaur 02@cantire.com Maninder Kaur Maninder …" at bounding box center [447, 27] width 508 height 27
paste input "ichael Damiani"
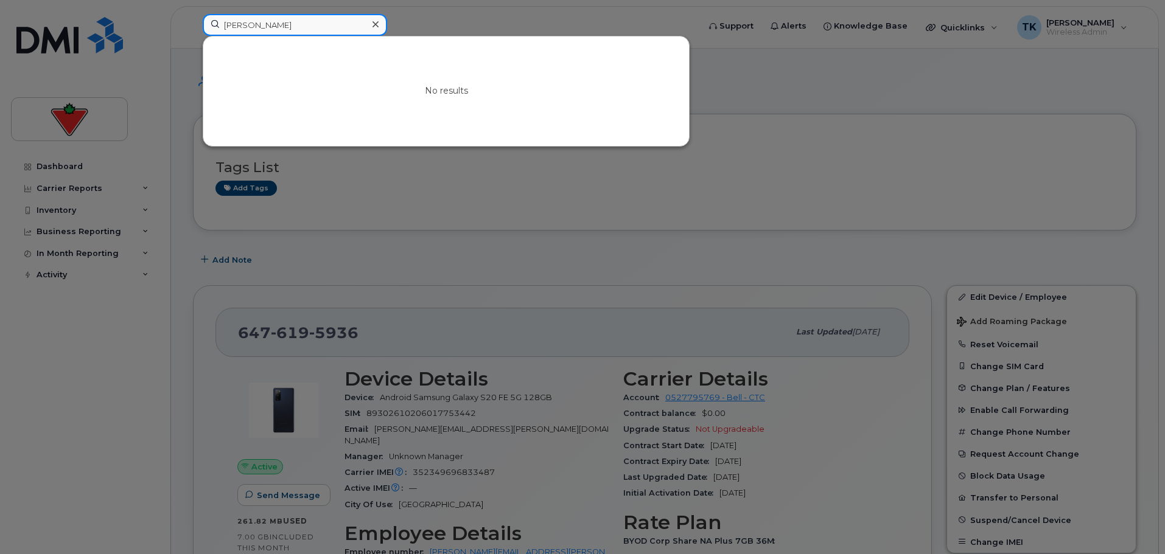
drag, startPoint x: 273, startPoint y: 19, endPoint x: -27, endPoint y: 19, distance: 300.1
paste input "Raja Vootla"
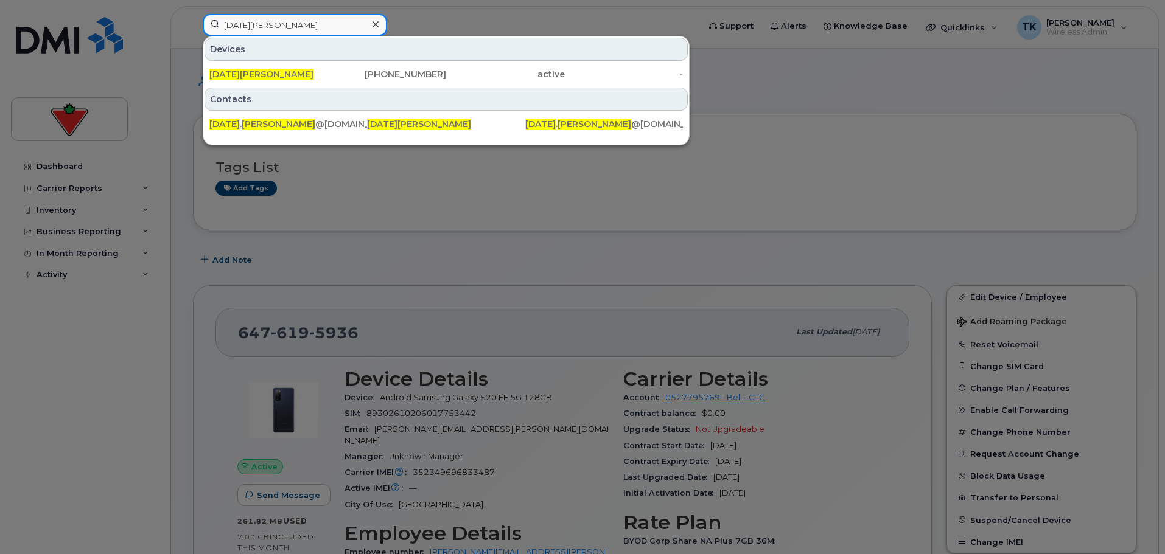
drag, startPoint x: 245, startPoint y: 28, endPoint x: 93, endPoint y: 17, distance: 151.9
click at [193, 17] on div "Raja Vootla Devices Raja Vootla 416-659-2631 active - Contacts raja . vootla @c…" at bounding box center [447, 27] width 508 height 27
paste input "Nelson Silv"
drag, startPoint x: 282, startPoint y: 30, endPoint x: 77, endPoint y: 32, distance: 204.5
click at [193, 32] on div "Nelson Silva Devices Nelson Silva 437-286-3590 suspended - Contacts nelson . si…" at bounding box center [447, 27] width 508 height 27
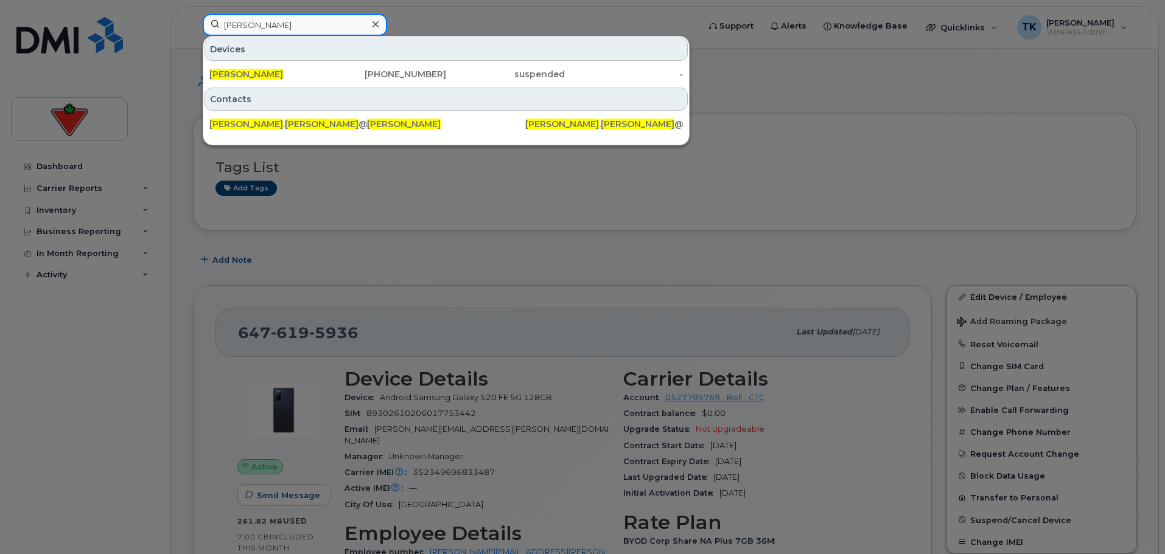
paste input "Mandeep Kaur"
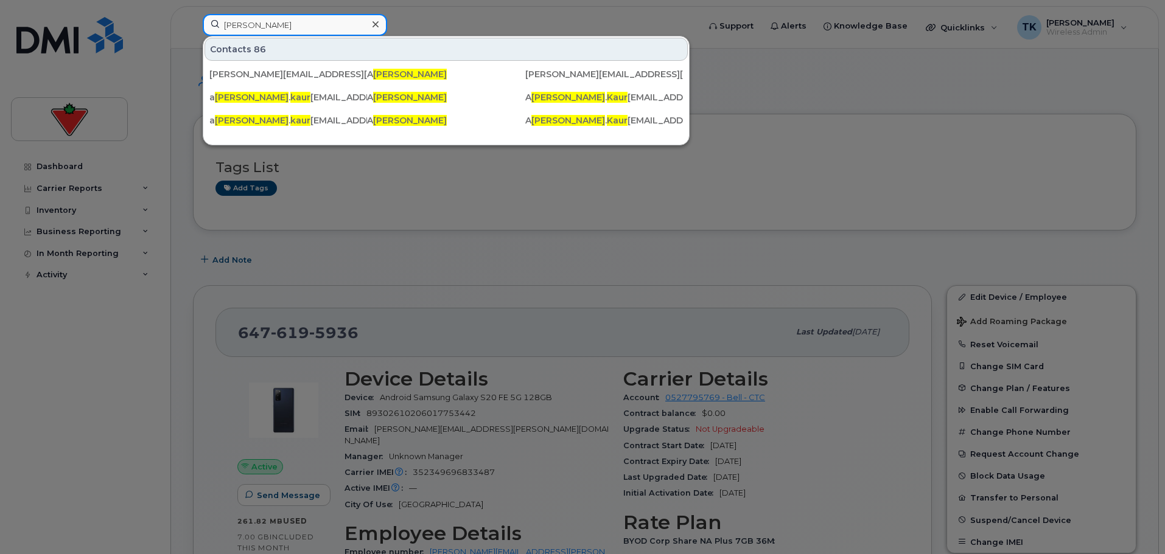
drag, startPoint x: 297, startPoint y: 25, endPoint x: -64, endPoint y: -9, distance: 362.5
paste input "Kyra Killick"
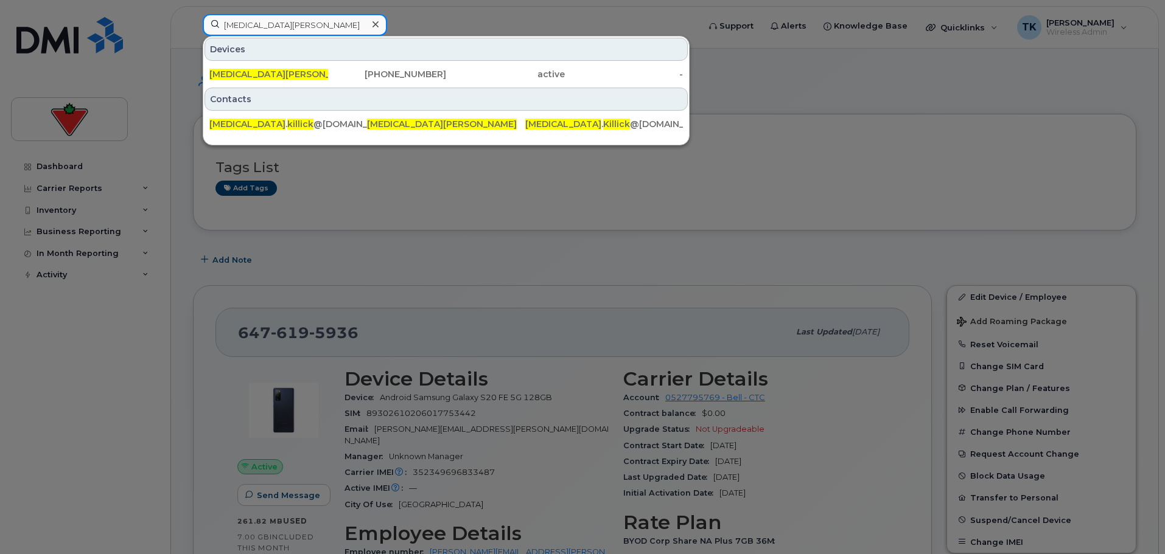
drag, startPoint x: 294, startPoint y: 28, endPoint x: 98, endPoint y: -2, distance: 198.2
paste input "irandeep Kaur"
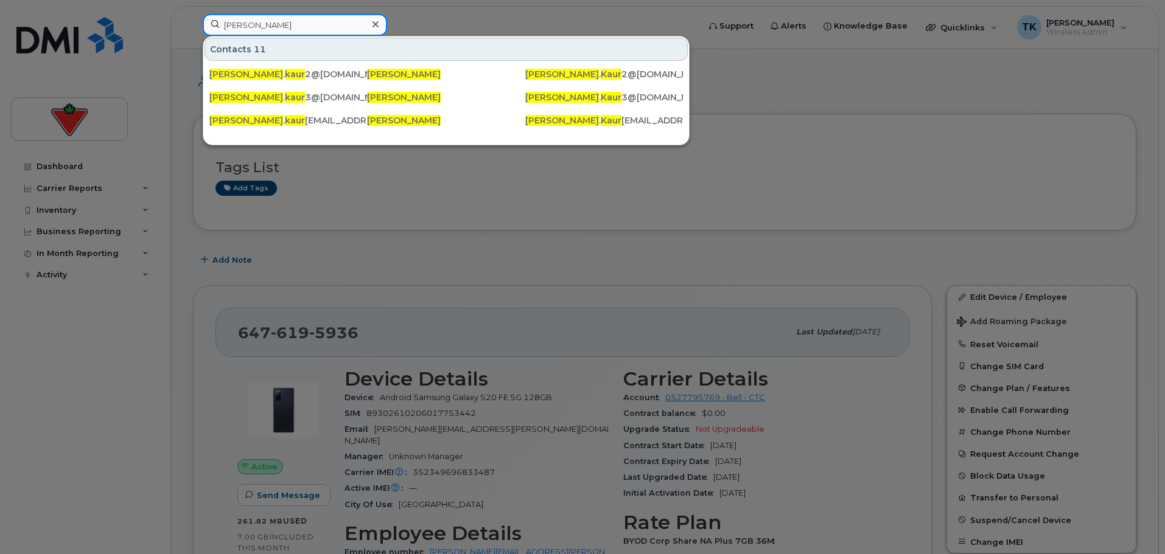
paste input "yra Killick"
drag, startPoint x: 310, startPoint y: 19, endPoint x: -105, endPoint y: -7, distance: 416.0
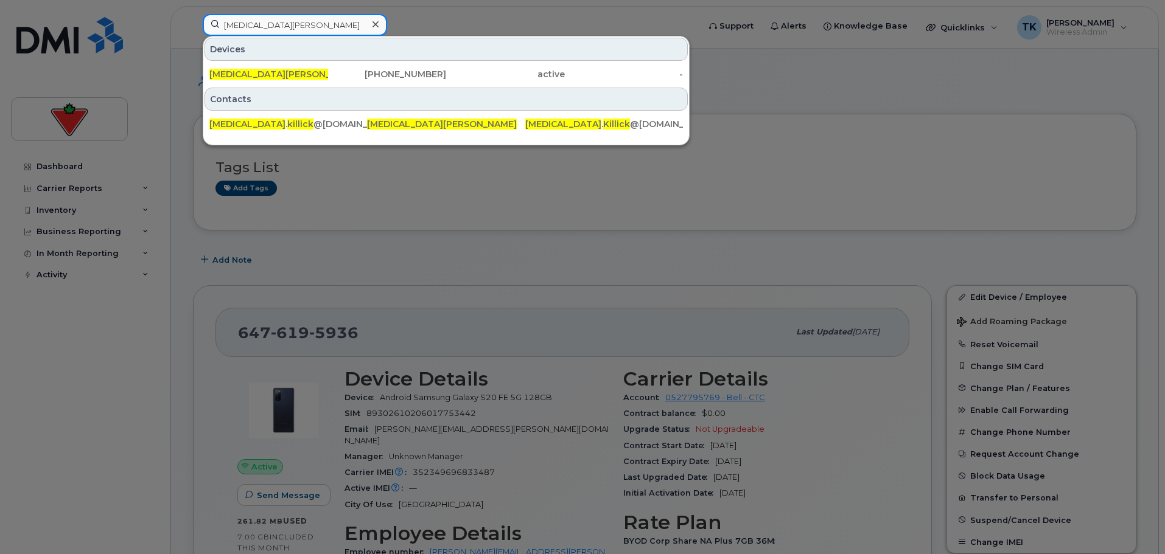
paste input "hushpreet Kaur"
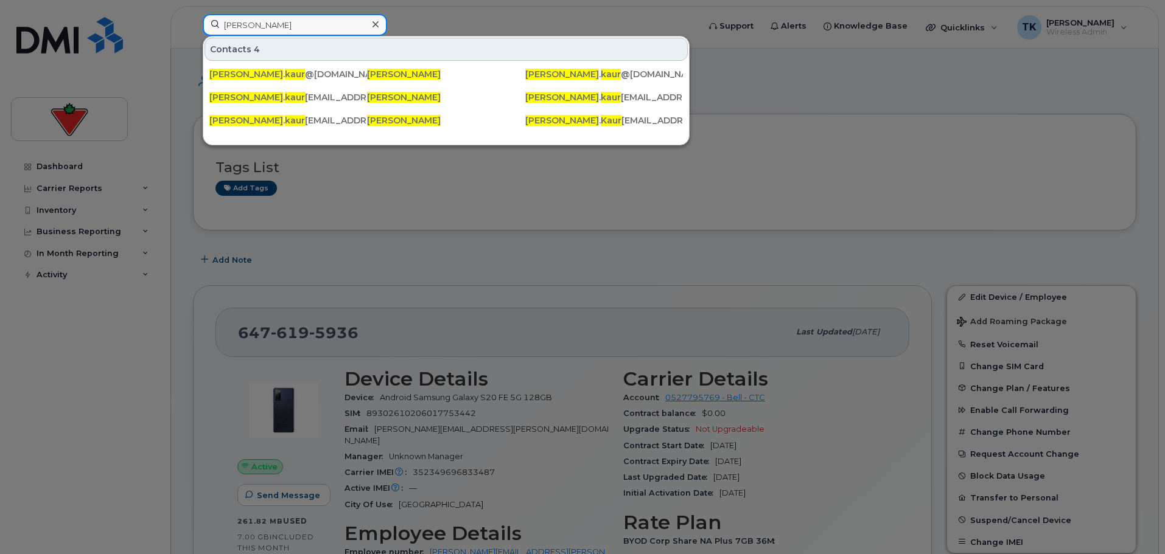
drag, startPoint x: 306, startPoint y: 27, endPoint x: 2, endPoint y: 7, distance: 304.3
click at [193, 14] on div "Khushpreet Kaur Contacts 4 khushpreet . kaur @marks.ca Khushpreet Kaur khushpre…" at bounding box center [447, 27] width 508 height 27
paste input "evon Thompson"
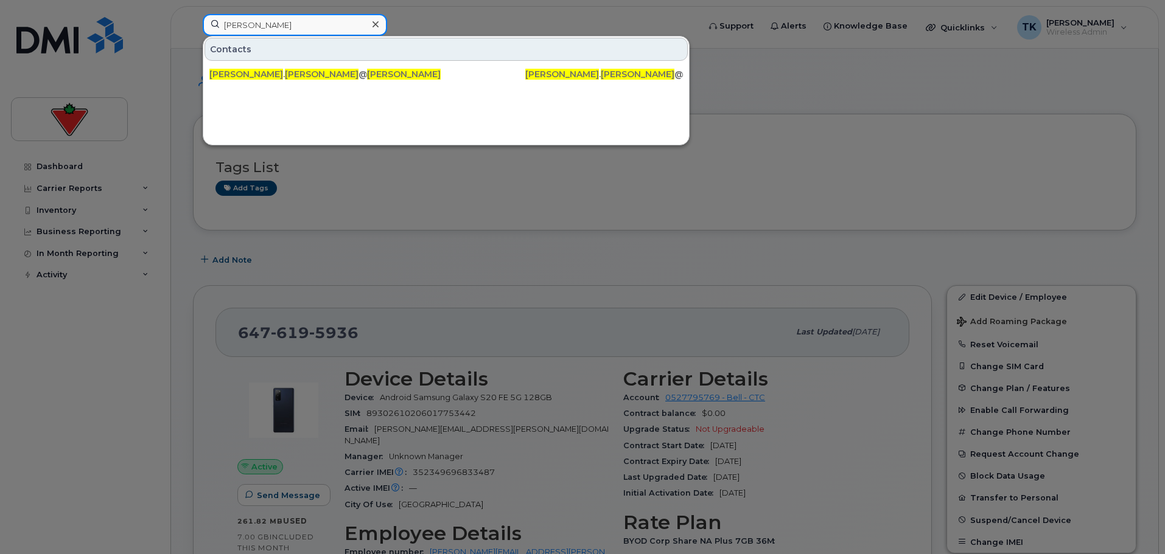
drag, startPoint x: 318, startPoint y: 32, endPoint x: -5, endPoint y: 9, distance: 323.4
paste input "awalpreet Singh"
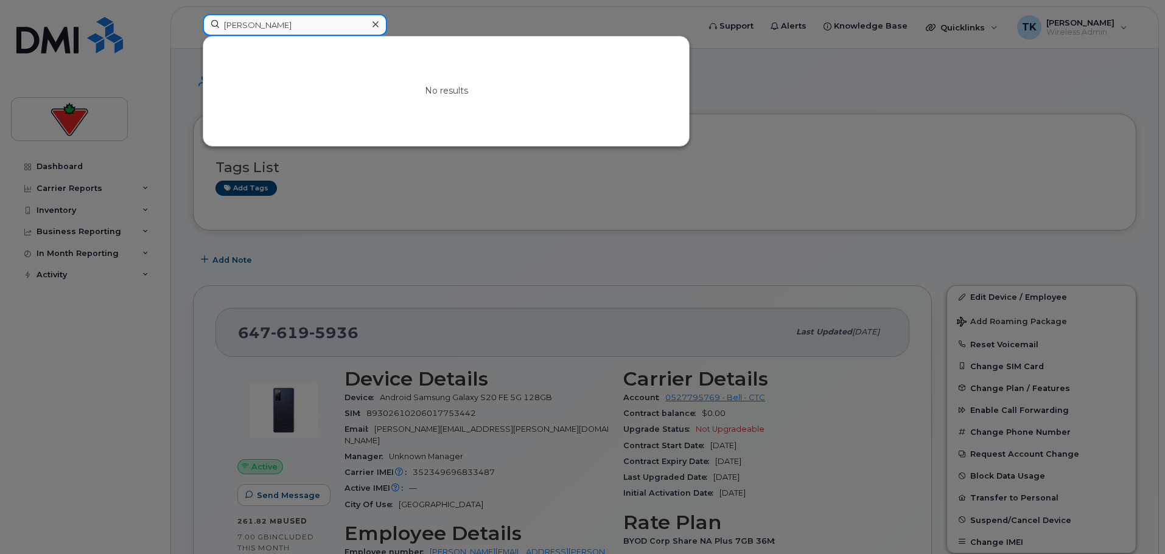
drag, startPoint x: 311, startPoint y: 15, endPoint x: 4, endPoint y: 16, distance: 307.4
click at [193, 18] on div "Kawalpreet Singh No results" at bounding box center [447, 27] width 508 height 27
paste input "yla Matias"
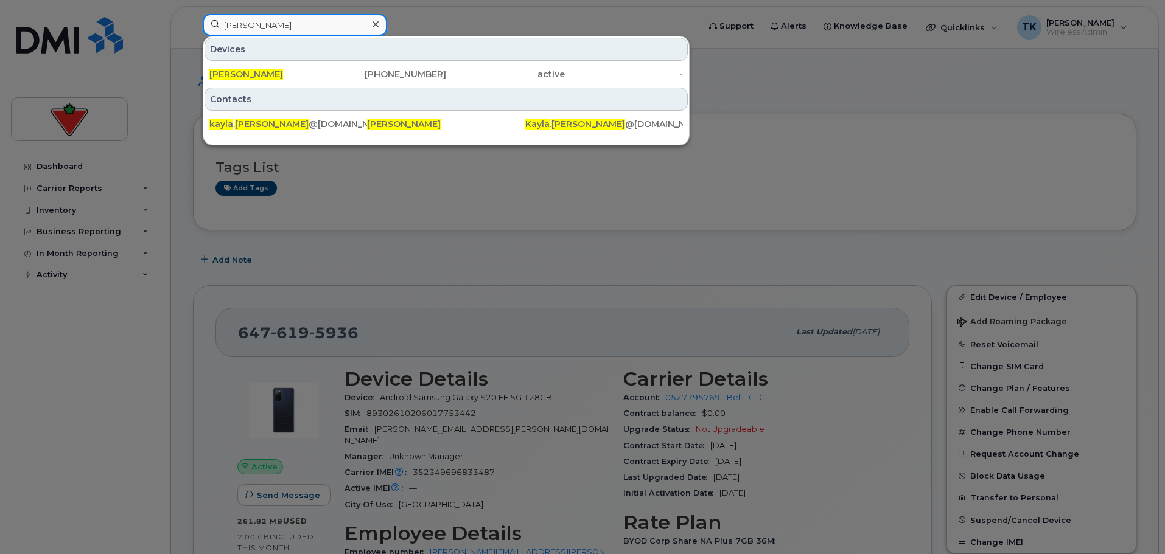
drag, startPoint x: 309, startPoint y: 15, endPoint x: 82, endPoint y: 12, distance: 226.4
click at [193, 18] on div "Kayla Matias Devices Kayla Matias 416-475-3816 active - Contacts kayla . matias…" at bounding box center [447, 27] width 508 height 27
paste input "Josee Harpin"
drag, startPoint x: 296, startPoint y: 22, endPoint x: -2, endPoint y: 9, distance: 298.5
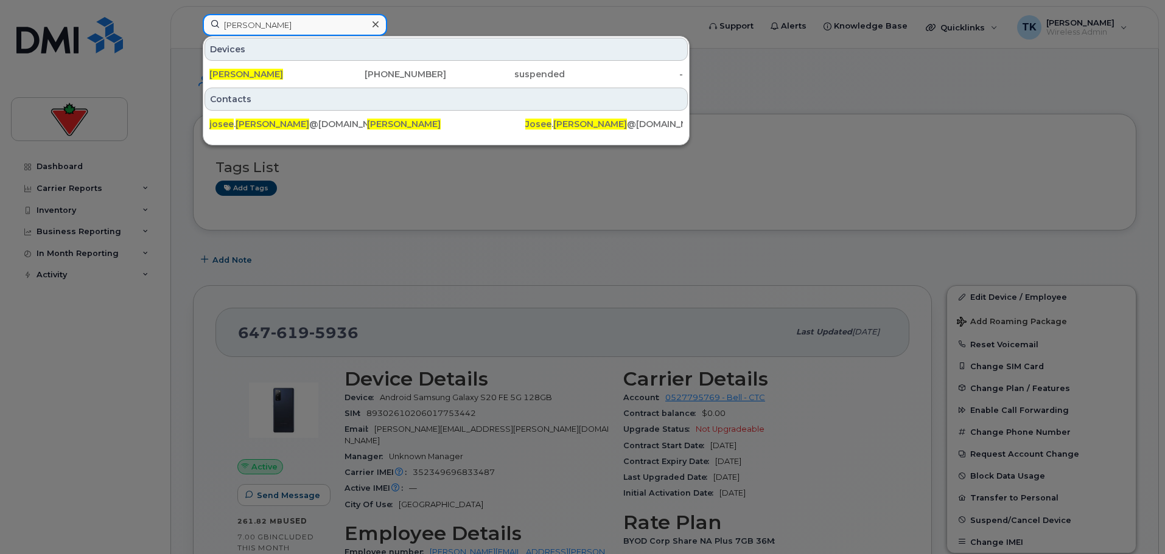
paste input "hn Seagram"
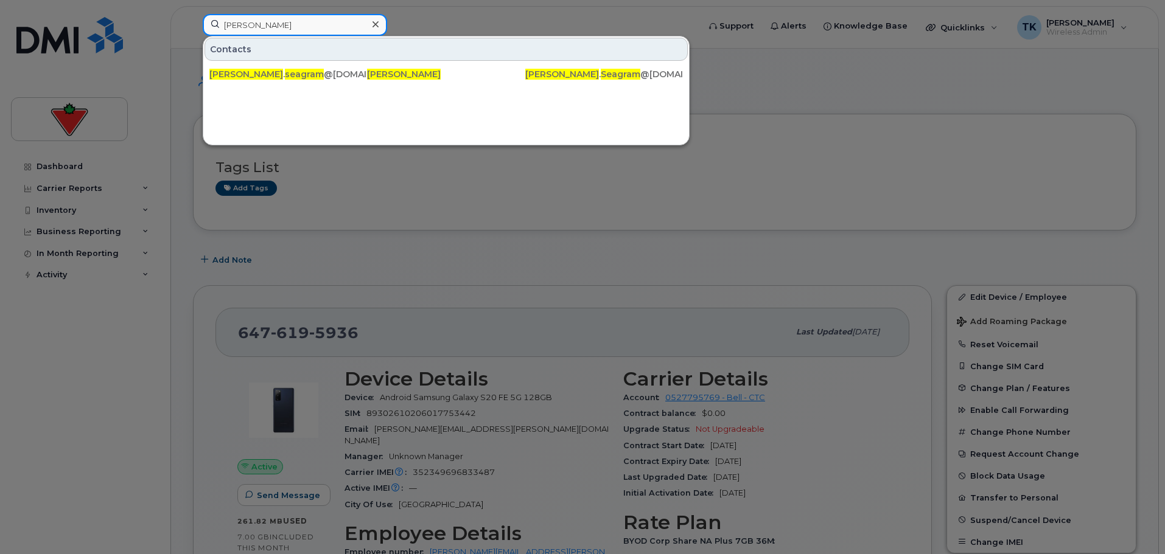
drag, startPoint x: 154, startPoint y: 11, endPoint x: 7, endPoint y: -6, distance: 147.7
paste input "itesh Chawla"
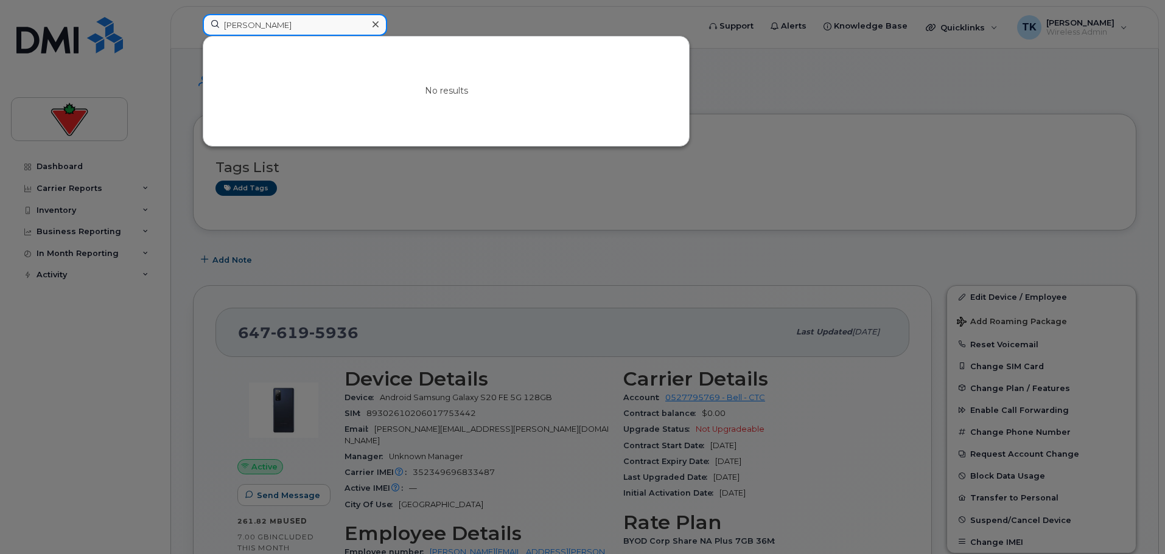
drag, startPoint x: 309, startPoint y: 26, endPoint x: 2, endPoint y: 26, distance: 306.2
click at [193, 26] on div "Jitesh Chawla No results" at bounding box center [447, 27] width 508 height 27
paste input "Raja Voot"
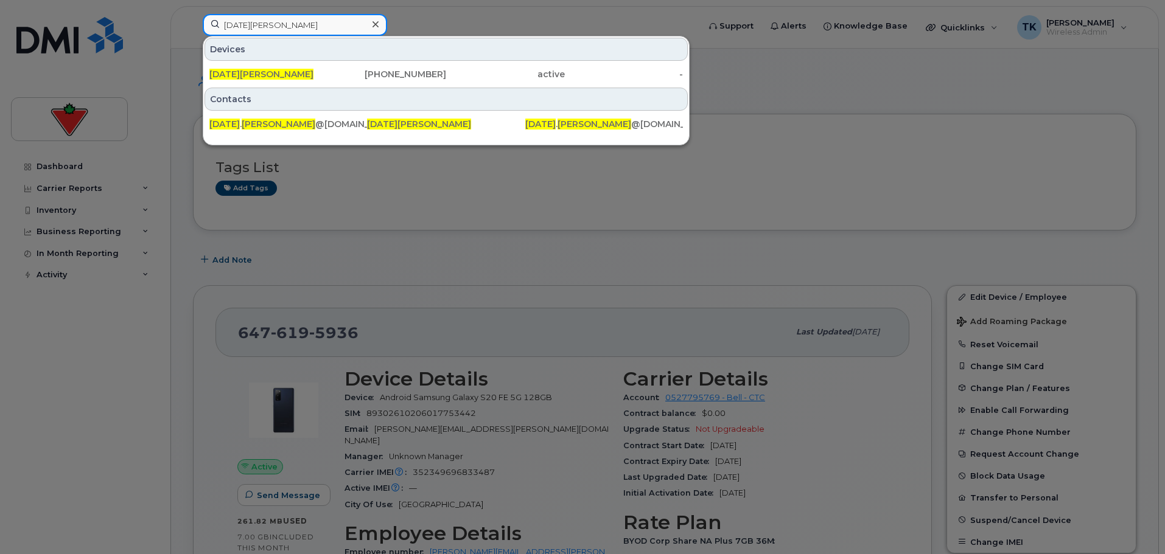
drag, startPoint x: 261, startPoint y: 20, endPoint x: 62, endPoint y: 19, distance: 198.4
click at [193, 20] on div "Raja Vootla Devices Raja Vootla 416-659-2631 active - Contacts raja . vootla @c…" at bounding box center [447, 27] width 508 height 27
paste input "Harshaan Kaler"
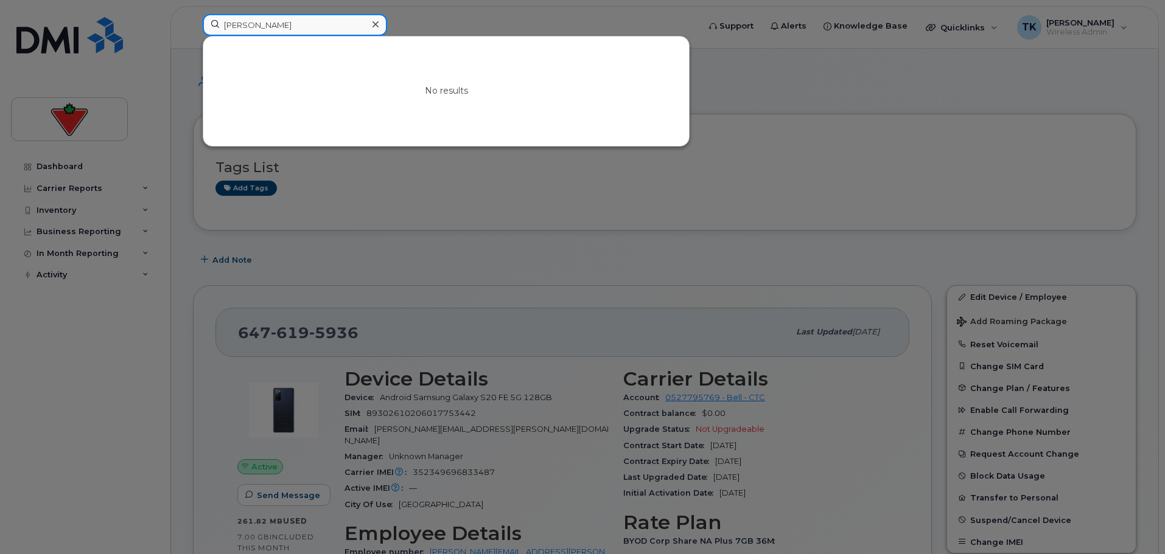
drag, startPoint x: 310, startPoint y: 30, endPoint x: 79, endPoint y: 21, distance: 230.9
click at [193, 22] on div "Harshaan Kaler No results" at bounding box center [447, 27] width 508 height 27
paste input "Itesh Nathoo"
drag, startPoint x: 299, startPoint y: 18, endPoint x: 76, endPoint y: 16, distance: 222.8
click at [193, 19] on div "Itesh Nathoo No results" at bounding box center [447, 27] width 508 height 27
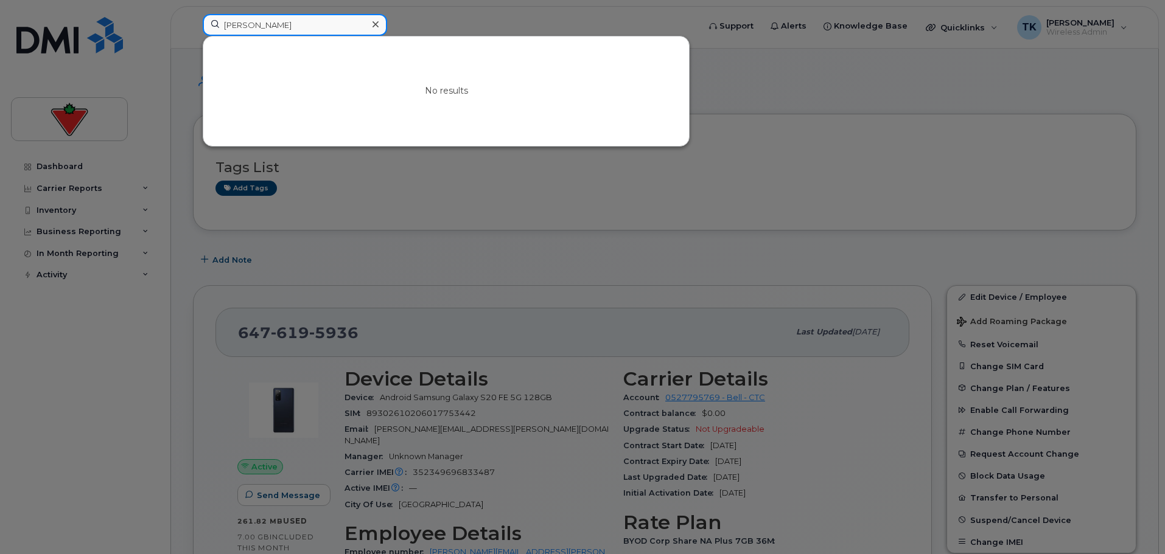
paste input "Jipson Johnson"
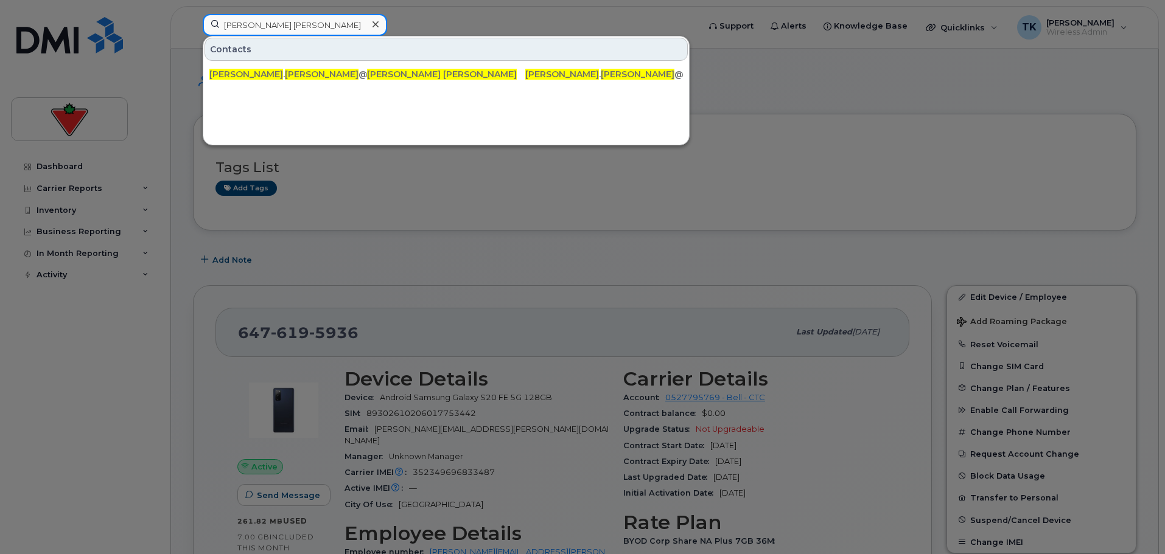
drag, startPoint x: 307, startPoint y: 26, endPoint x: -18, endPoint y: 26, distance: 325.0
paste input "erry Daniel"
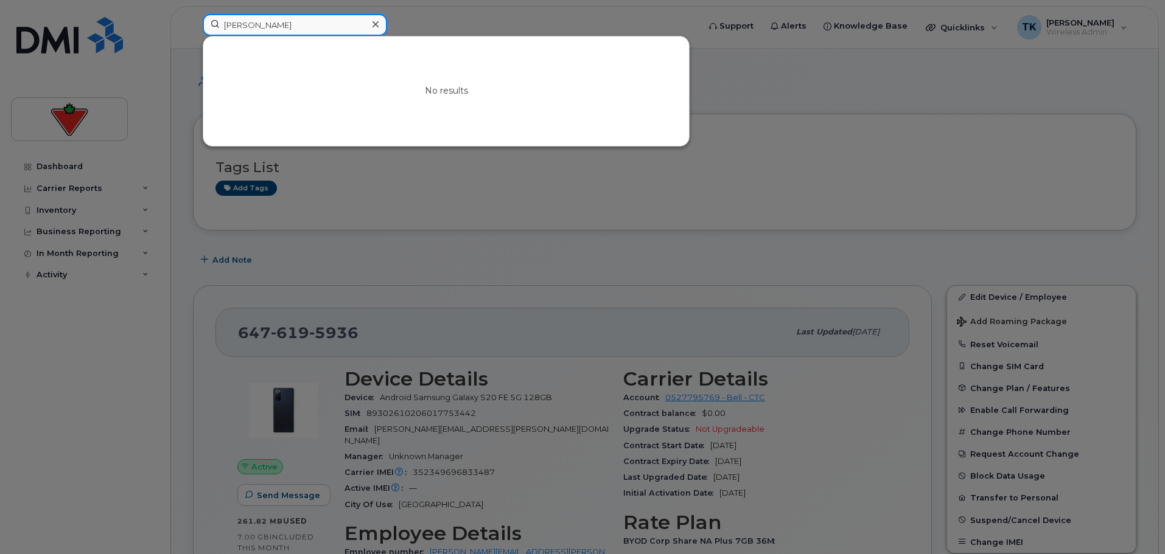
drag, startPoint x: 302, startPoint y: 28, endPoint x: 48, endPoint y: 28, distance: 253.8
click at [193, 28] on div "Jerry Daniel No results" at bounding box center [447, 27] width 508 height 27
paste input "Ian Krochak"
drag, startPoint x: 249, startPoint y: 25, endPoint x: 59, endPoint y: 25, distance: 189.9
click at [193, 25] on div "Ian Krochak No results" at bounding box center [447, 27] width 508 height 27
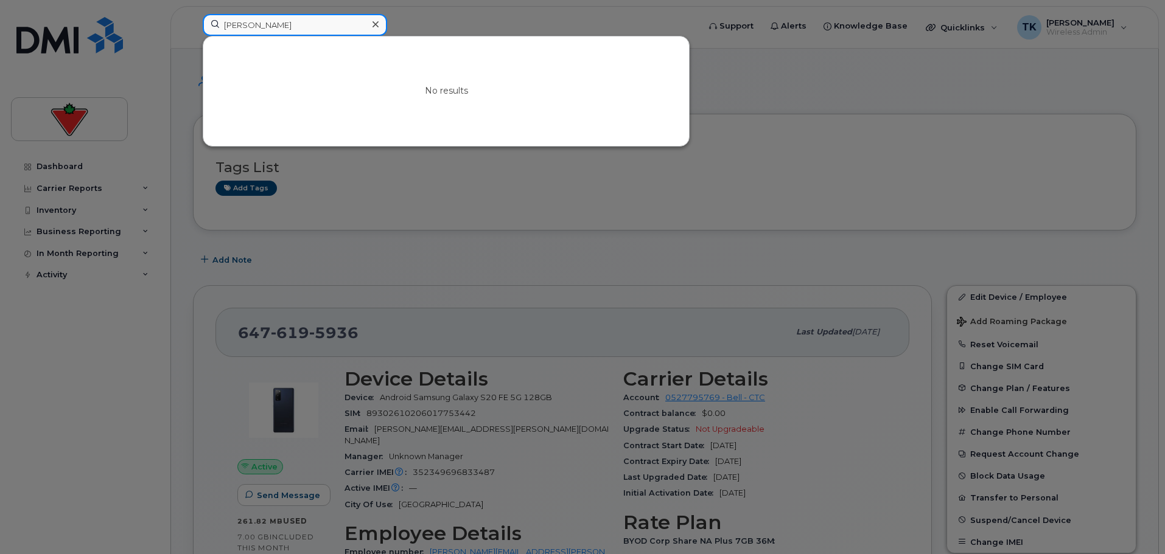
paste input "Harshaan Kaler"
drag, startPoint x: 326, startPoint y: 26, endPoint x: -38, endPoint y: 22, distance: 364.0
paste input "manpreet Singh"
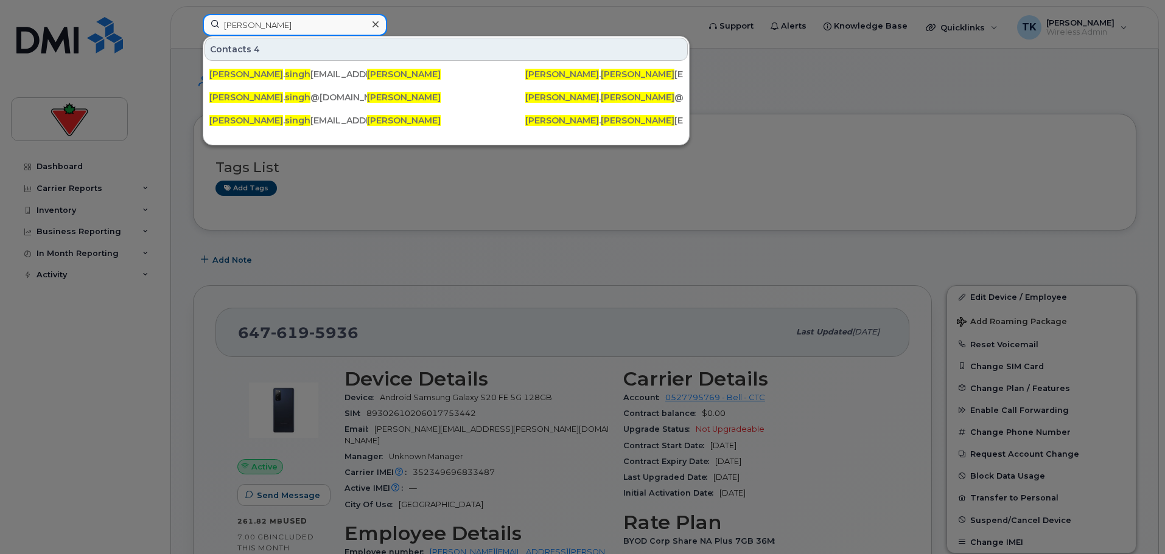
drag, startPoint x: 312, startPoint y: 24, endPoint x: 35, endPoint y: 30, distance: 277.0
click at [193, 30] on div "Harmanpreet Singh Contacts 4 harmanpreet . singh 02@cantire.com Harmanpreet Sin…" at bounding box center [447, 27] width 508 height 27
paste input "inder Kaur"
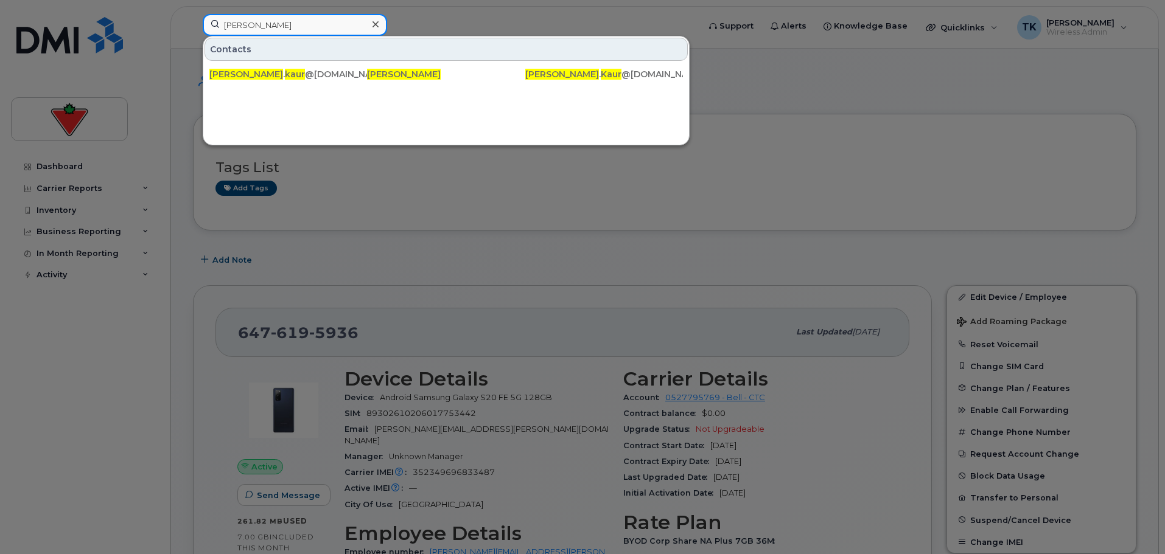
drag, startPoint x: 309, startPoint y: 21, endPoint x: 104, endPoint y: 27, distance: 204.6
click at [193, 27] on div "Harinder Kaur Contacts harinder . kaur @cantire.com Harinder Kaur Harinder . Ka…" at bounding box center [447, 27] width 508 height 27
paste input "jeet Gill"
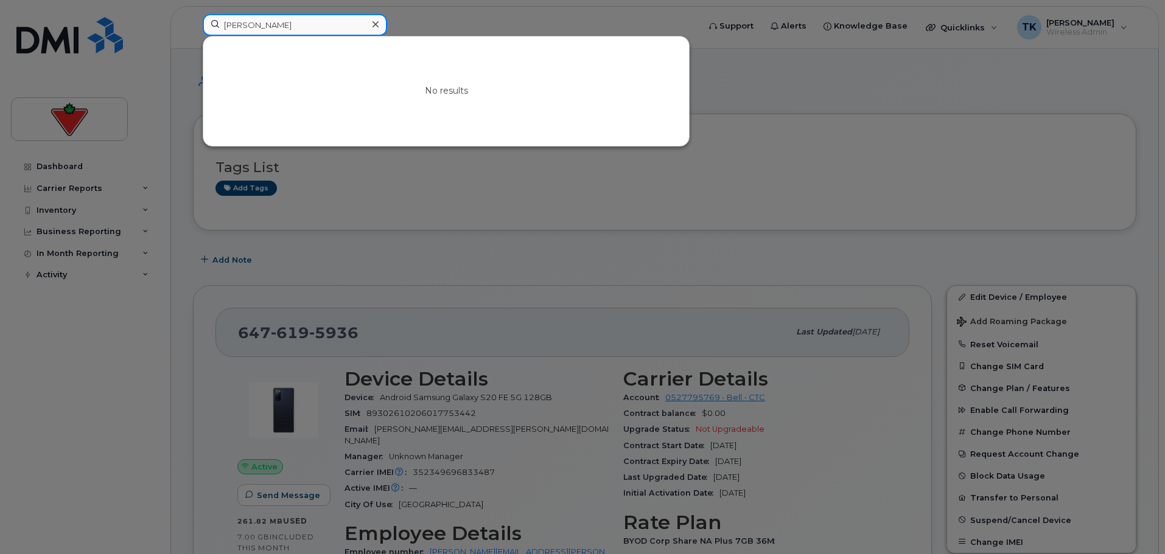
drag, startPoint x: 303, startPoint y: 31, endPoint x: -96, endPoint y: -11, distance: 401.5
paste input "Gurpreet Singh Cheema"
drag, startPoint x: 334, startPoint y: 23, endPoint x: -55, endPoint y: 29, distance: 389.0
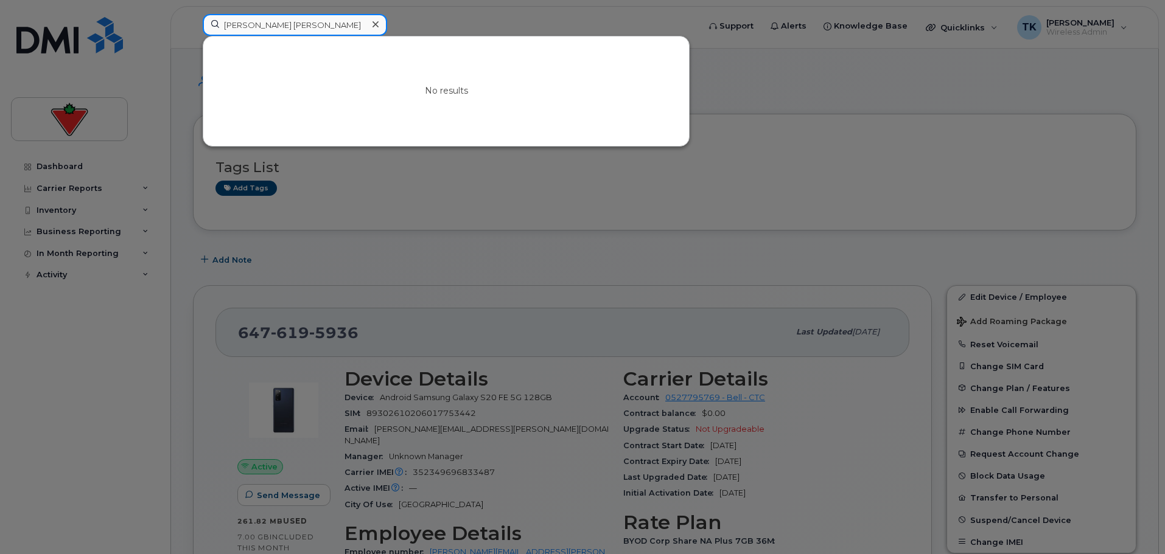
paste input "arminder Singh"
drag, startPoint x: 249, startPoint y: 26, endPoint x: 61, endPoint y: 13, distance: 187.9
click at [193, 15] on div "Gurparminder Singh No results" at bounding box center [447, 27] width 508 height 27
paste input "manreet"
drag, startPoint x: 306, startPoint y: 25, endPoint x: 80, endPoint y: 32, distance: 226.5
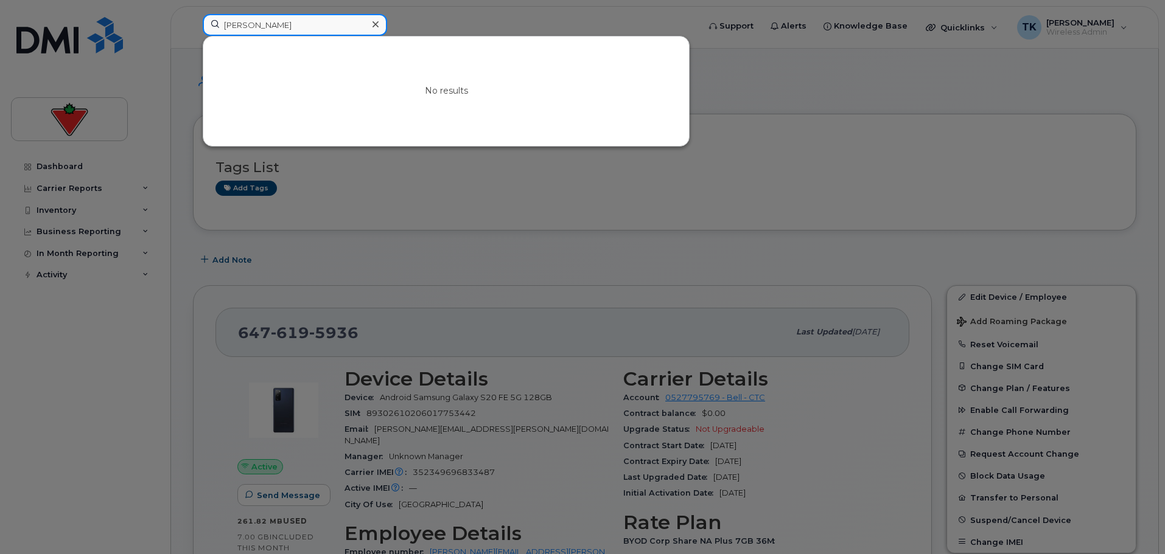
click at [193, 32] on div "Gurmanreet Singh No results" at bounding box center [447, 27] width 508 height 27
paste input "jot Kaur"
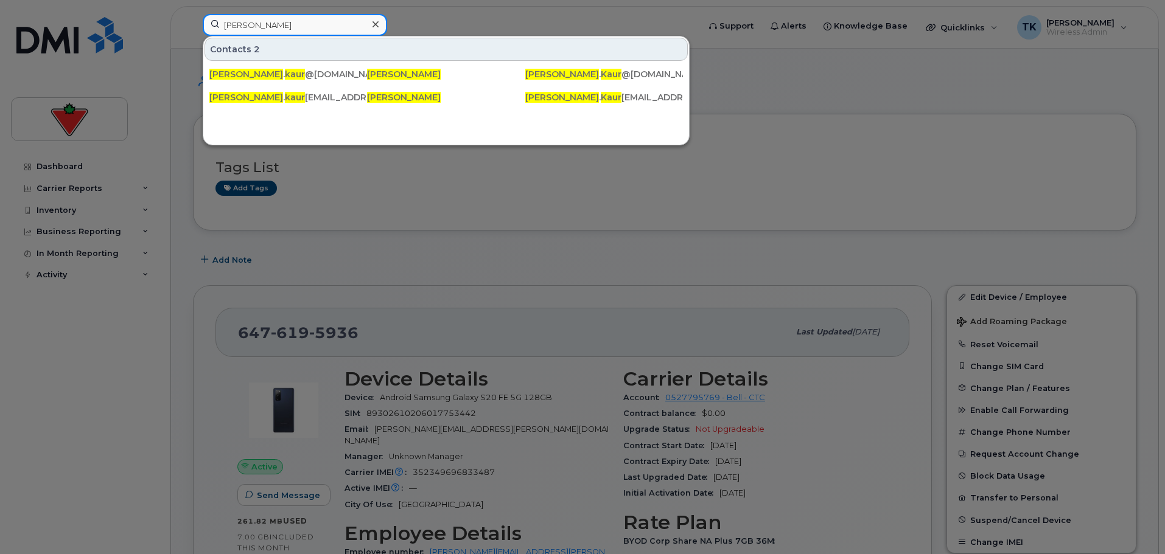
paste input "raydon Donais"
drag, startPoint x: 306, startPoint y: 26, endPoint x: -35, endPoint y: 33, distance: 340.3
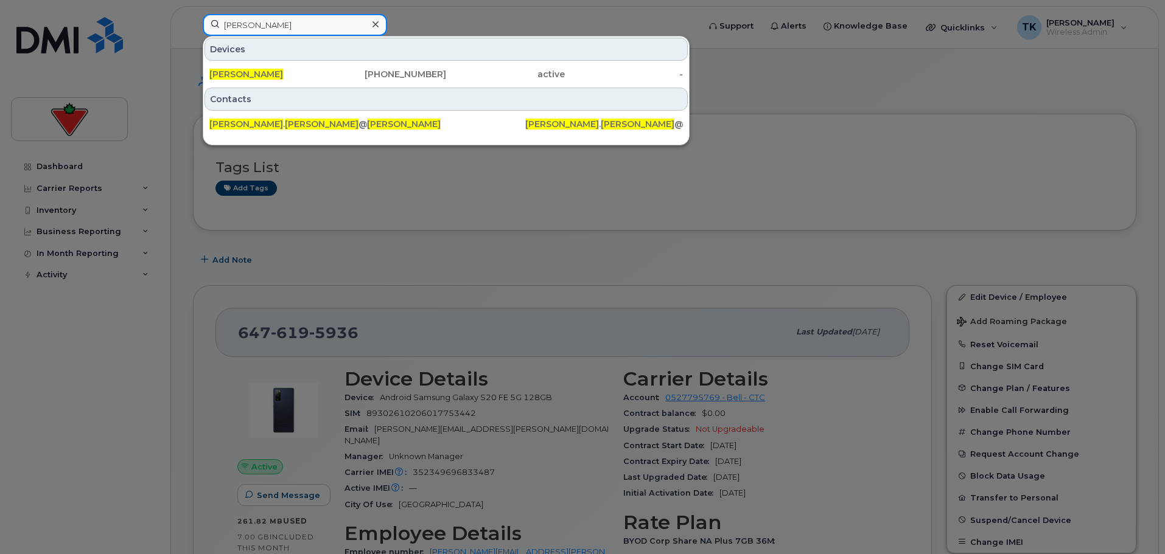
paste input "Delana Ryan"
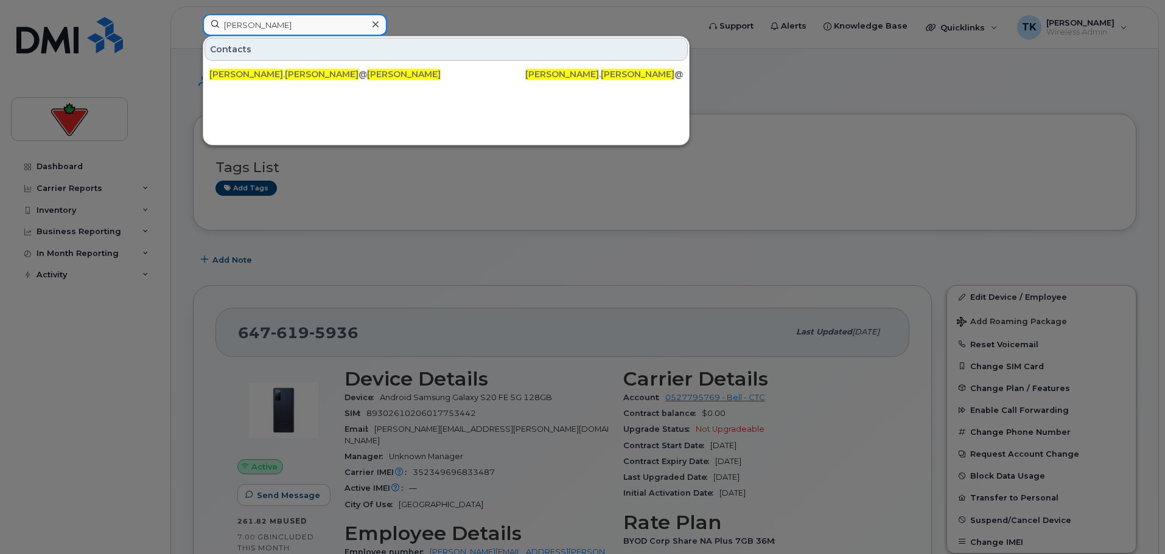
drag, startPoint x: 292, startPoint y: 28, endPoint x: 12, endPoint y: 11, distance: 279.9
click at [193, 14] on div "Delana Ryan Contacts delana . ryan @cantire.com Delana Ryan Delana . Ryan @cant…" at bounding box center [447, 27] width 508 height 27
paste input "Arwinder Kaur"
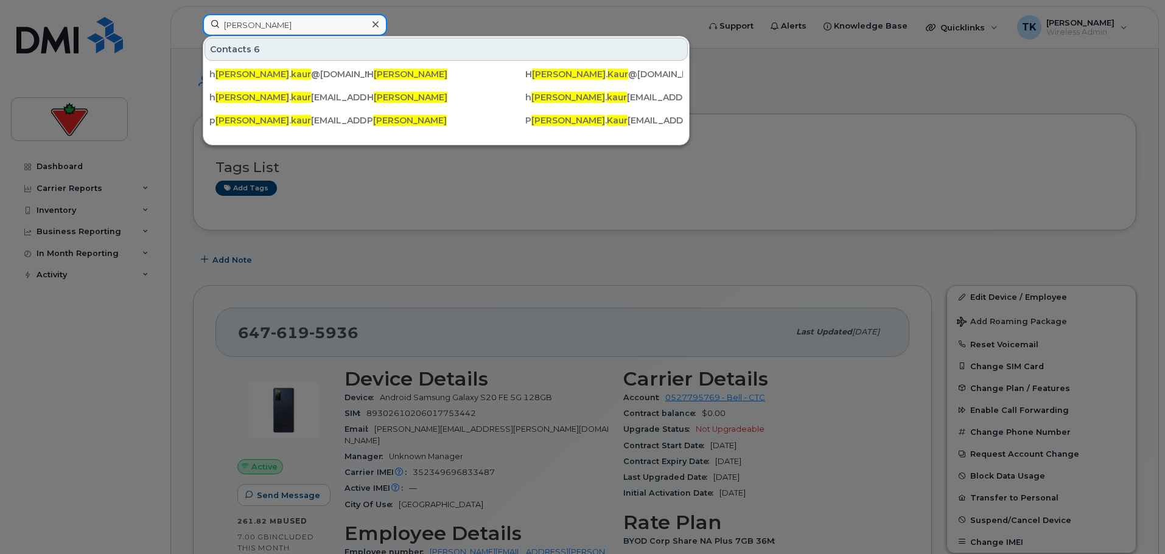
drag, startPoint x: 310, startPoint y: 25, endPoint x: 55, endPoint y: 25, distance: 254.4
click at [193, 25] on div "Arwinder Kaur Contacts 6 h arwinder . kaur @cantire.com H arwinder Kaur H arwin…" at bounding box center [447, 27] width 508 height 27
paste input "Dilpreet Singh"
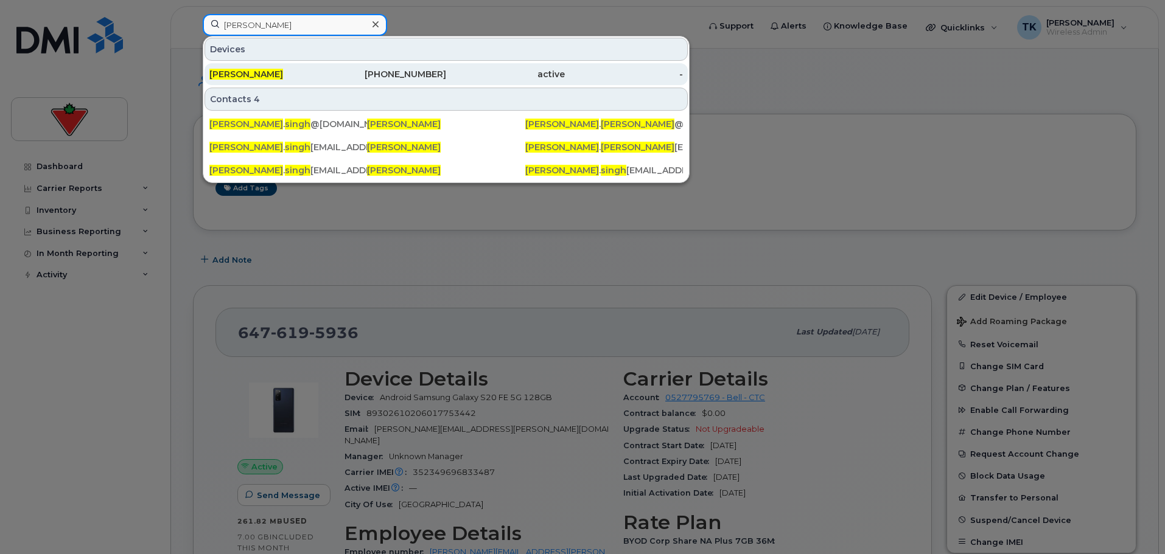
type input "Dilpreet Singh"
click at [239, 73] on span "Dilpreet Singh" at bounding box center [246, 74] width 74 height 11
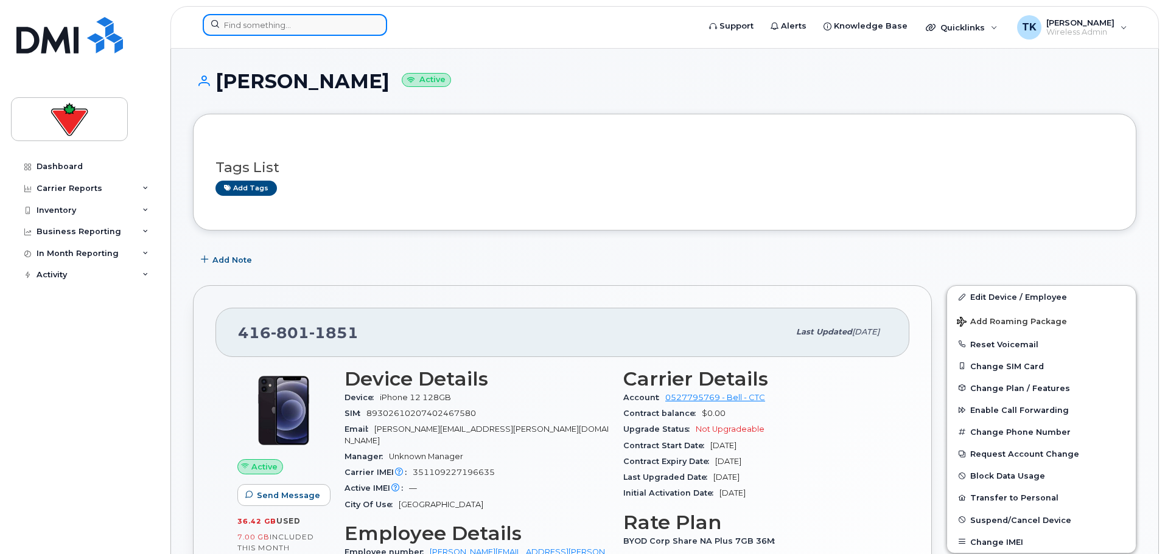
click at [294, 22] on input at bounding box center [295, 25] width 184 height 22
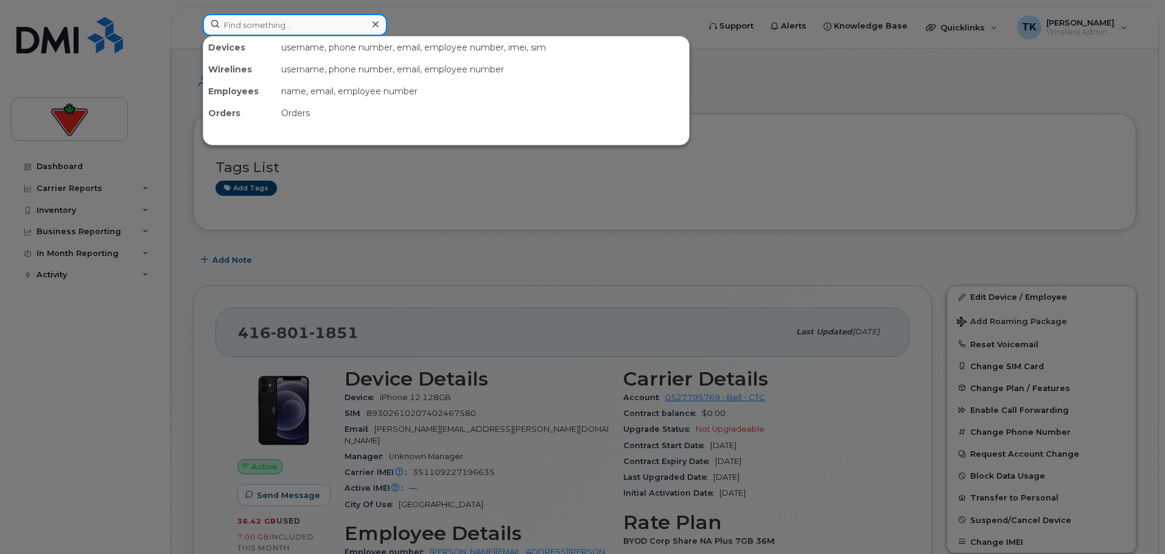
paste input "[PERSON_NAME]"
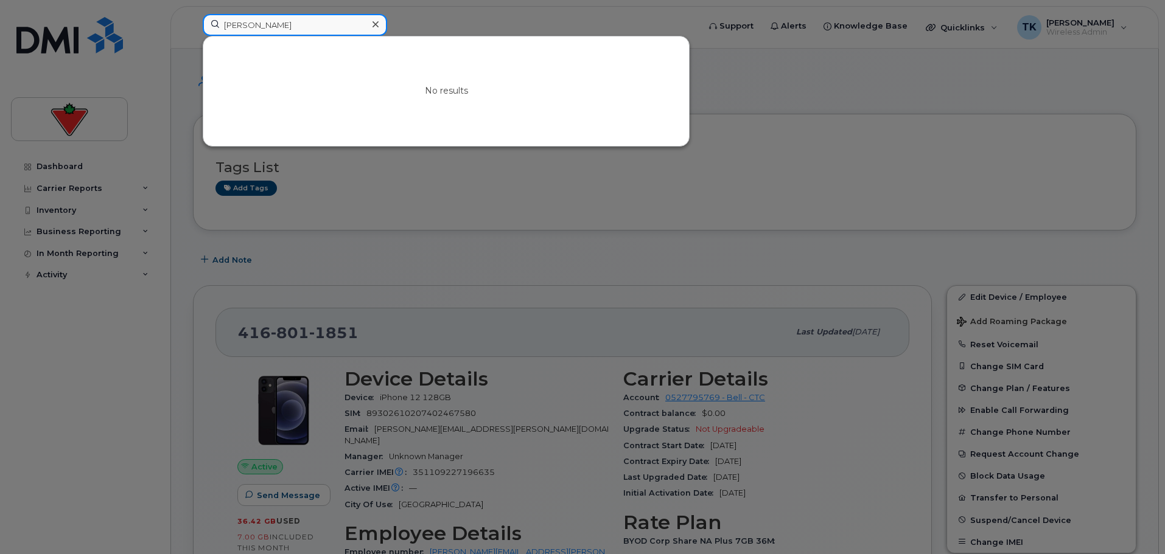
drag, startPoint x: 279, startPoint y: 23, endPoint x: 86, endPoint y: 24, distance: 193.0
click at [193, 24] on div "[PERSON_NAME] No results" at bounding box center [447, 27] width 508 height 27
paste input "[PERSON_NAME]"
drag, startPoint x: 315, startPoint y: 24, endPoint x: 127, endPoint y: 22, distance: 187.5
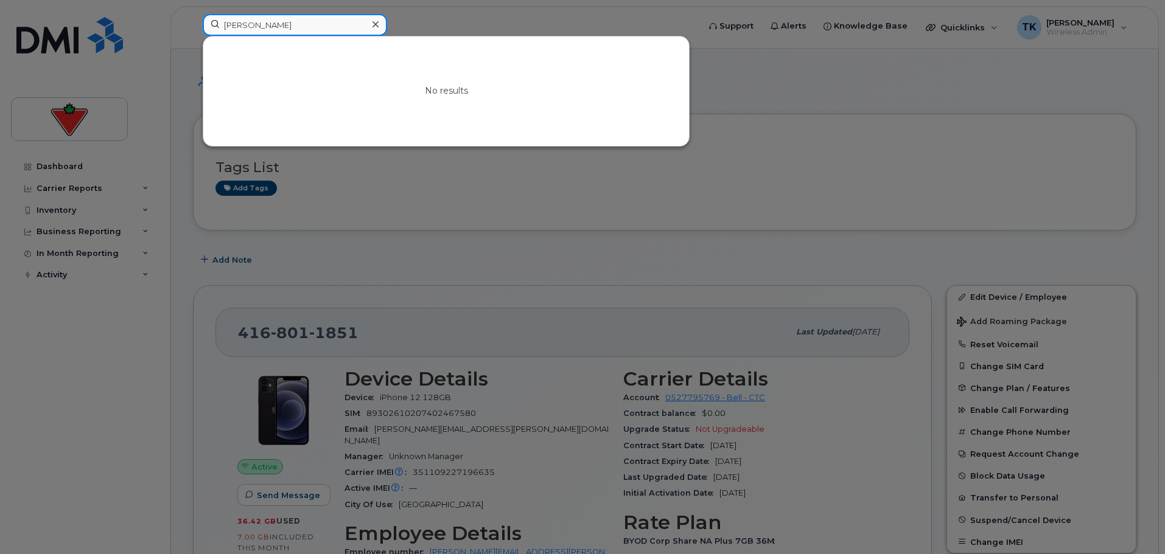
click at [193, 22] on div "[PERSON_NAME] No results" at bounding box center [447, 27] width 508 height 27
paste input "[PERSON_NAME]"
drag, startPoint x: 230, startPoint y: 21, endPoint x: -43, endPoint y: 16, distance: 272.7
paste input "[PERSON_NAME]"
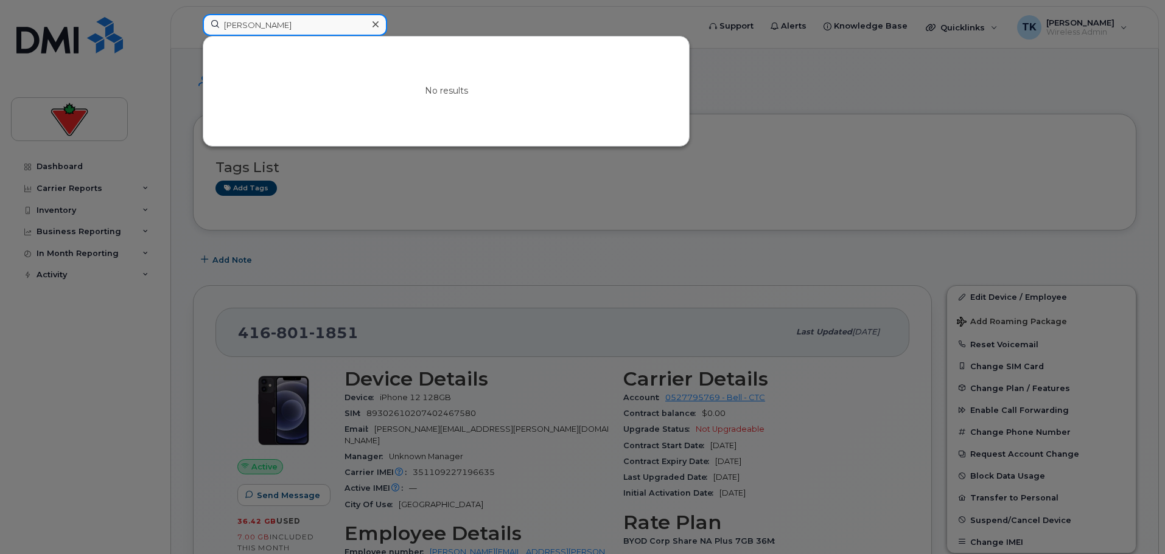
drag, startPoint x: 318, startPoint y: 28, endPoint x: 72, endPoint y: -3, distance: 248.5
paste input "[PERSON_NAME]"
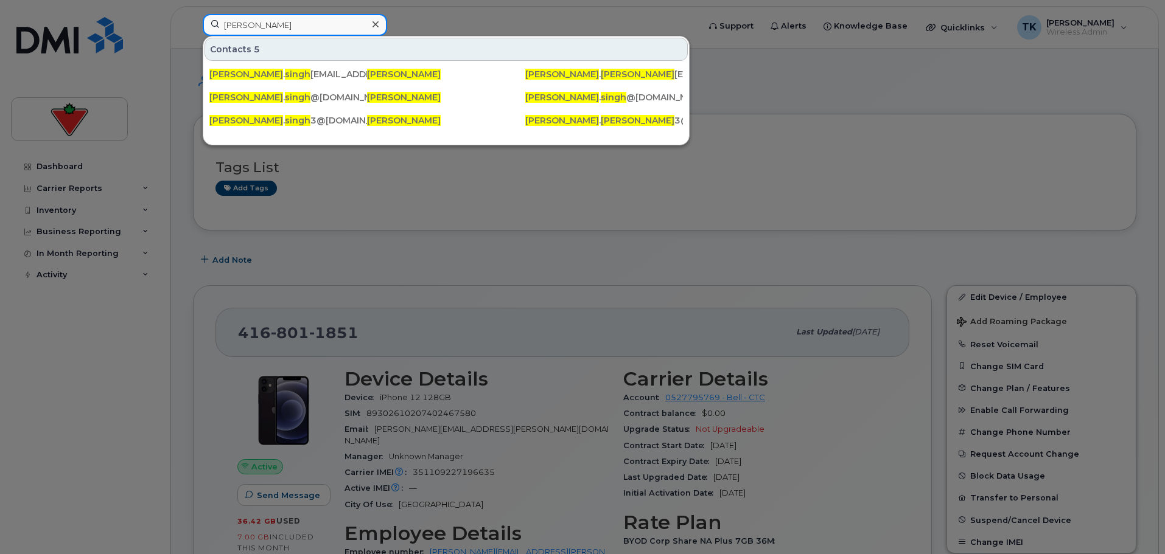
drag, startPoint x: 306, startPoint y: 27, endPoint x: 23, endPoint y: 24, distance: 283.0
click at [193, 25] on div "Amritpal Singh Contacts 5 amritpal . singh 01@cantire.com Amritpal Singh Amritp…" at bounding box center [447, 27] width 508 height 27
paste input "hmed Usman"
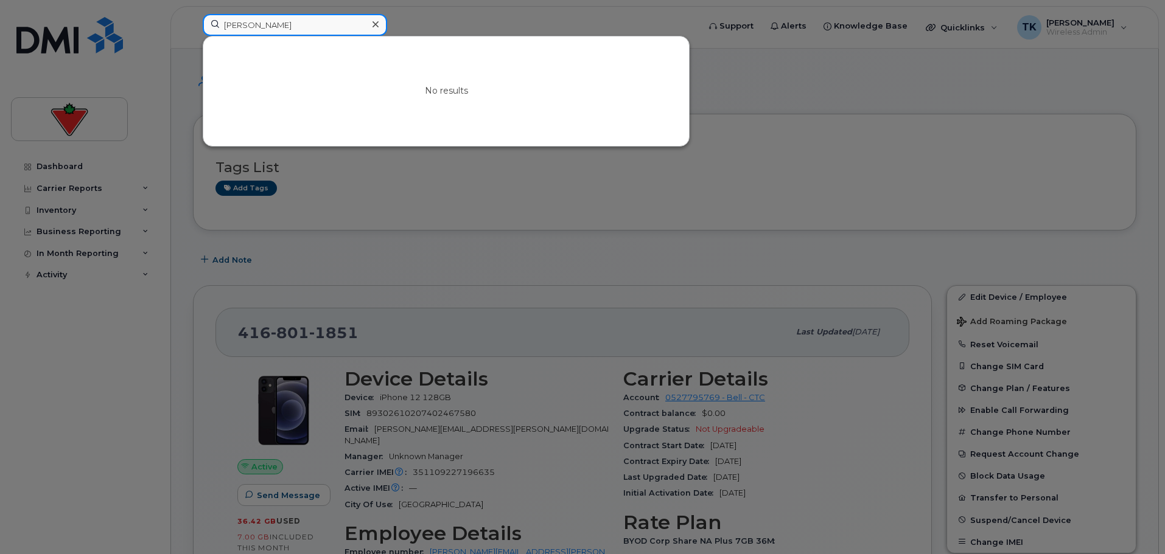
drag, startPoint x: 314, startPoint y: 27, endPoint x: 51, endPoint y: 24, distance: 263.6
click at [193, 24] on div "Ahmed Usman No results" at bounding box center [447, 27] width 508 height 27
paste input "Daniel Lombardi"
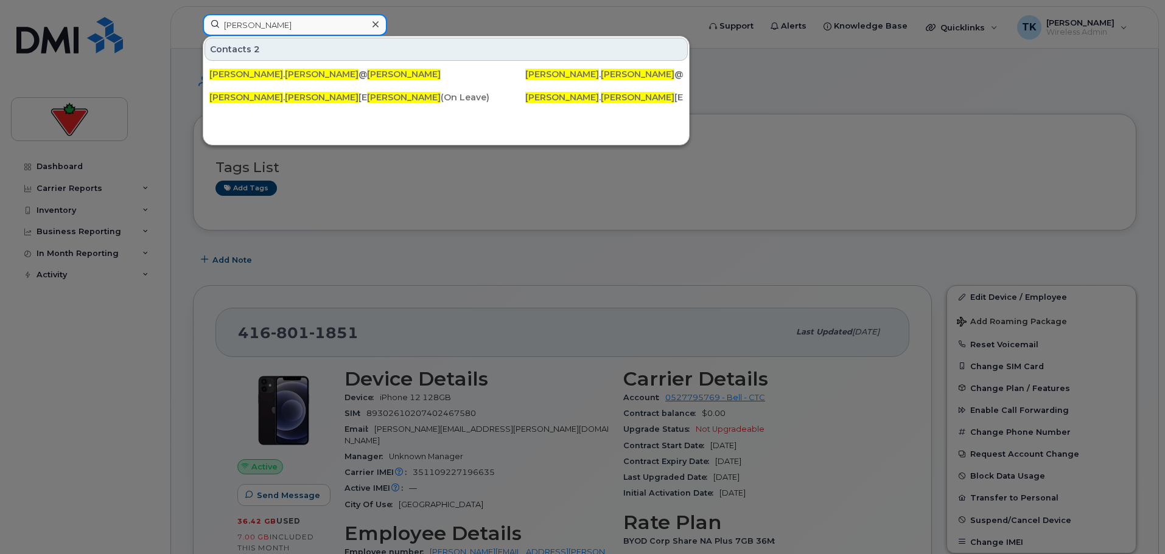
click at [249, 21] on input "Daniel Lombardi" at bounding box center [295, 25] width 184 height 22
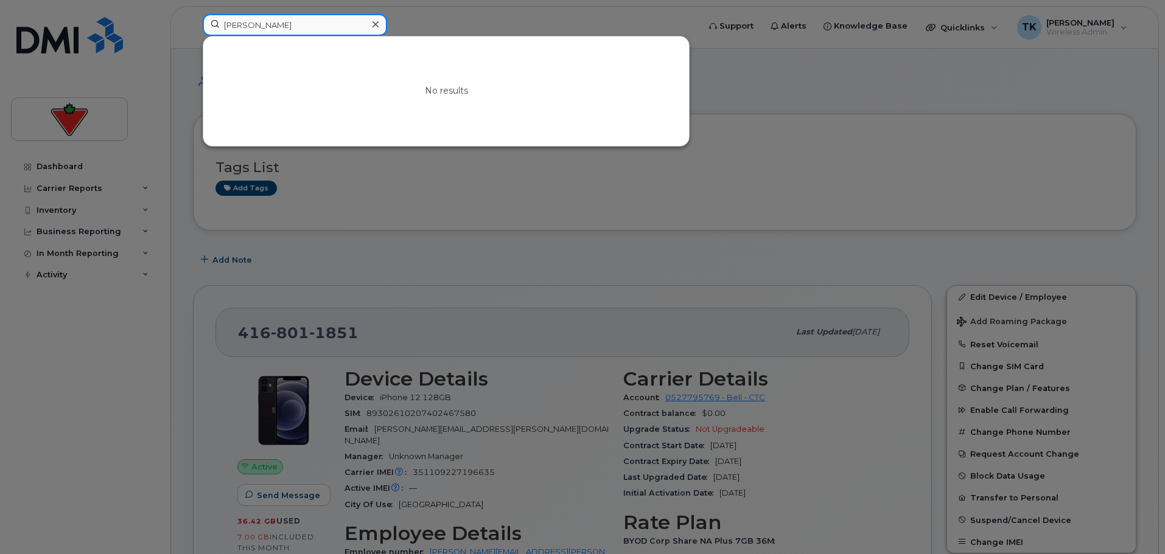
drag, startPoint x: 299, startPoint y: 25, endPoint x: 140, endPoint y: 28, distance: 158.9
click at [193, 28] on div "Dan Lombardi No results" at bounding box center [447, 27] width 508 height 27
paste input "iel Davies"
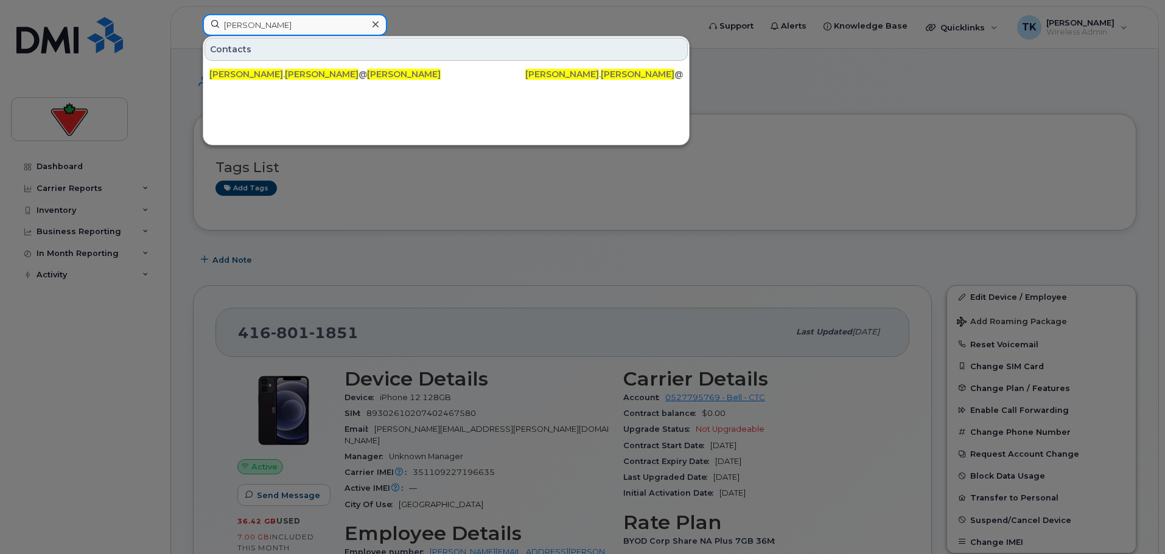
click at [249, 26] on input "Daniel Davies" at bounding box center [295, 25] width 184 height 22
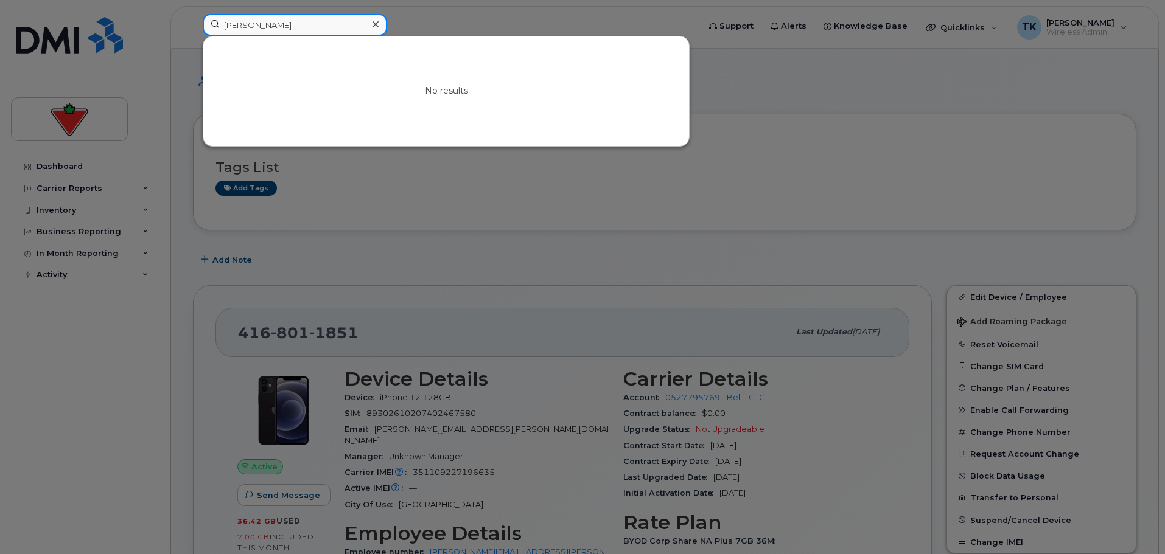
drag, startPoint x: 315, startPoint y: 16, endPoint x: 65, endPoint y: -10, distance: 251.5
paste input "Anuj Madaan"
drag, startPoint x: 296, startPoint y: 25, endPoint x: 77, endPoint y: 24, distance: 219.1
click at [193, 24] on div "Anuj Madaan No results" at bounding box center [447, 27] width 508 height 27
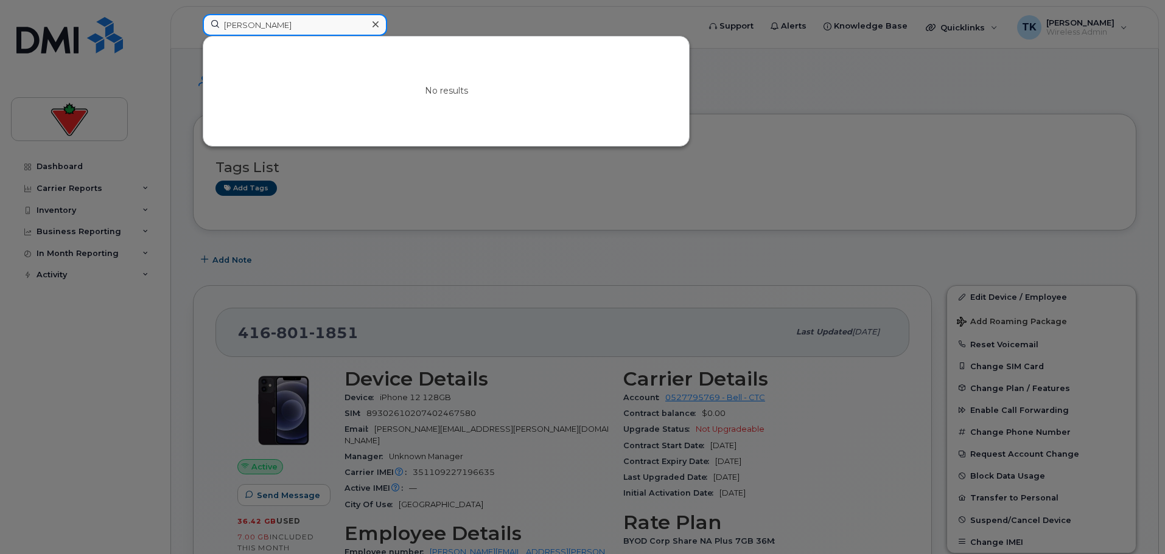
paste input "lex Pesi"
drag, startPoint x: 283, startPoint y: 21, endPoint x: 1, endPoint y: 16, distance: 282.5
click at [193, 16] on div "Alex Pesin No results" at bounding box center [447, 27] width 508 height 27
paste input "mritpal Singh"
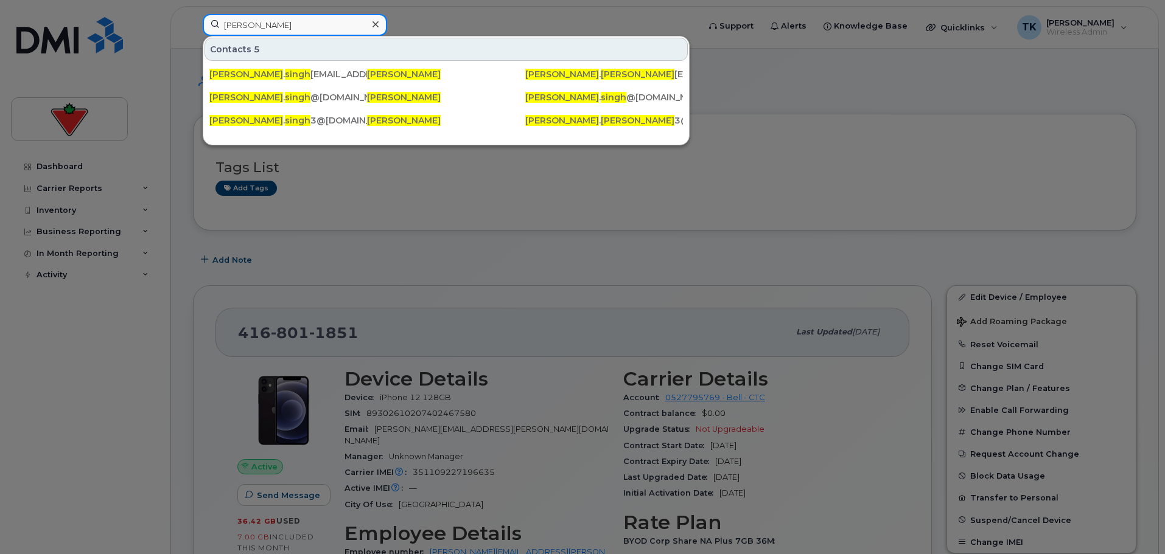
drag, startPoint x: 301, startPoint y: 27, endPoint x: 61, endPoint y: 34, distance: 240.5
click at [193, 30] on div "Amritpal Singh Contacts 5 amritpal . singh 01@cantire.com Amritpal Singh Amritp…" at bounding box center [447, 27] width 508 height 27
paste input "ndrew Menezes"
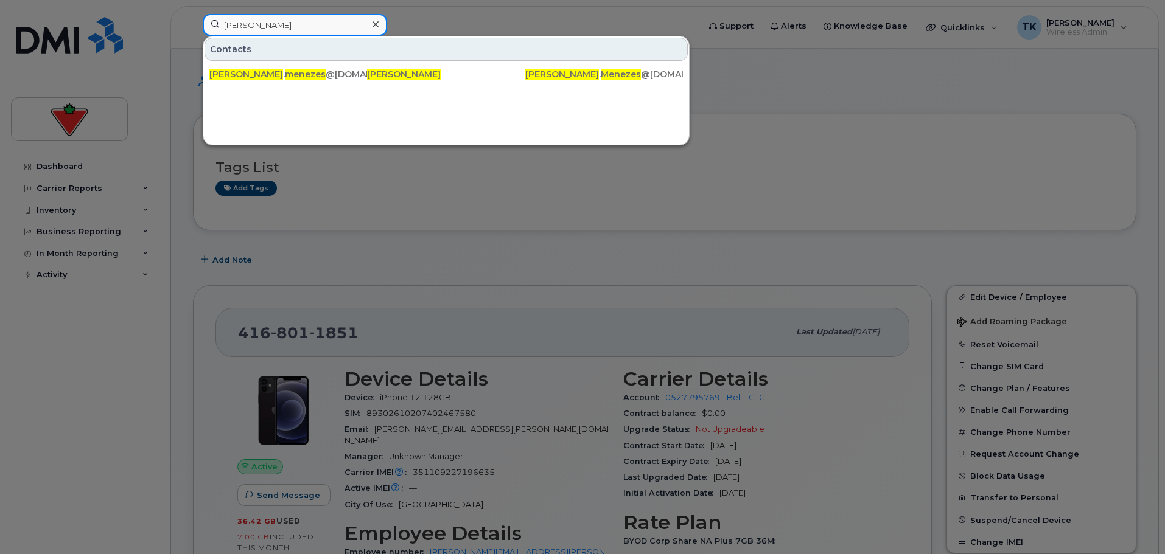
drag, startPoint x: 323, startPoint y: 30, endPoint x: 119, endPoint y: 23, distance: 204.6
click at [193, 30] on div "Andrew Menezes Contacts andrew . menezes @sportchek.ca Andrew Menezes Andrew . …" at bounding box center [447, 27] width 508 height 27
paste input "Conor Fitzpatrick"
type input "Conor Fitzpatrick"
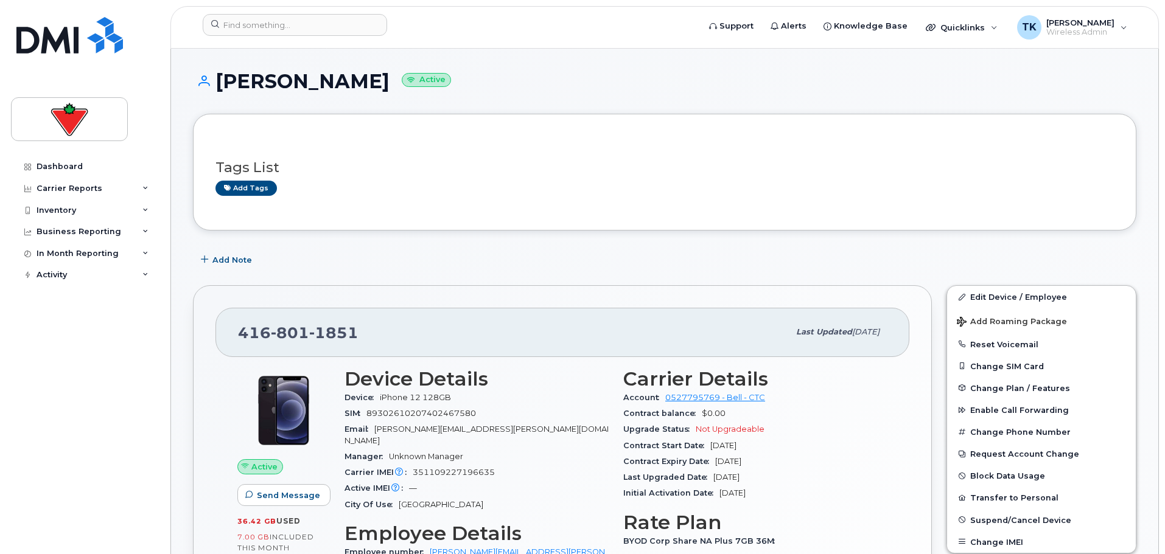
click at [129, 135] on div "Dashboard Carrier Reports Monthly Billing Data Daily Data Pooling Data Behavior…" at bounding box center [82, 277] width 165 height 554
click at [67, 163] on div "Dashboard" at bounding box center [60, 167] width 46 height 10
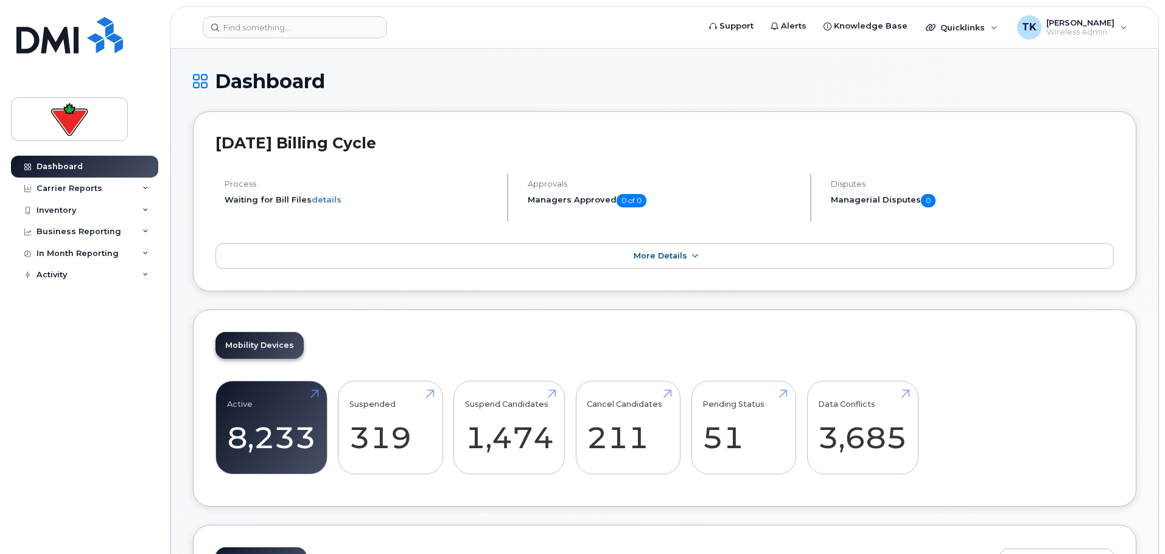
click at [598, 40] on header "Support Alerts Knowledge Base Quicklinks Suspend / Cancel Device Change SIM Car…" at bounding box center [664, 27] width 988 height 43
